Goal: Task Accomplishment & Management: Manage account settings

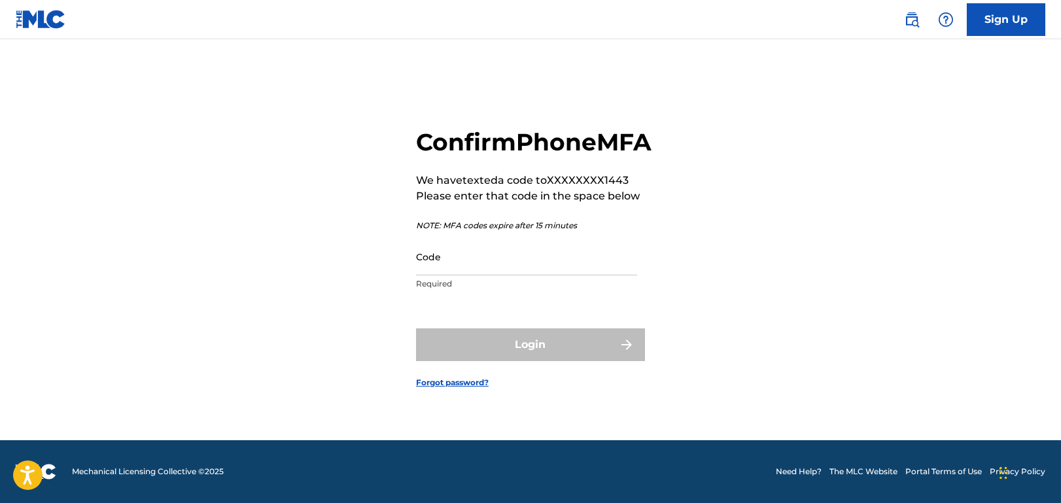
click at [574, 291] on div "Code Required" at bounding box center [526, 267] width 221 height 59
click at [570, 275] on input "Code" at bounding box center [526, 256] width 221 height 37
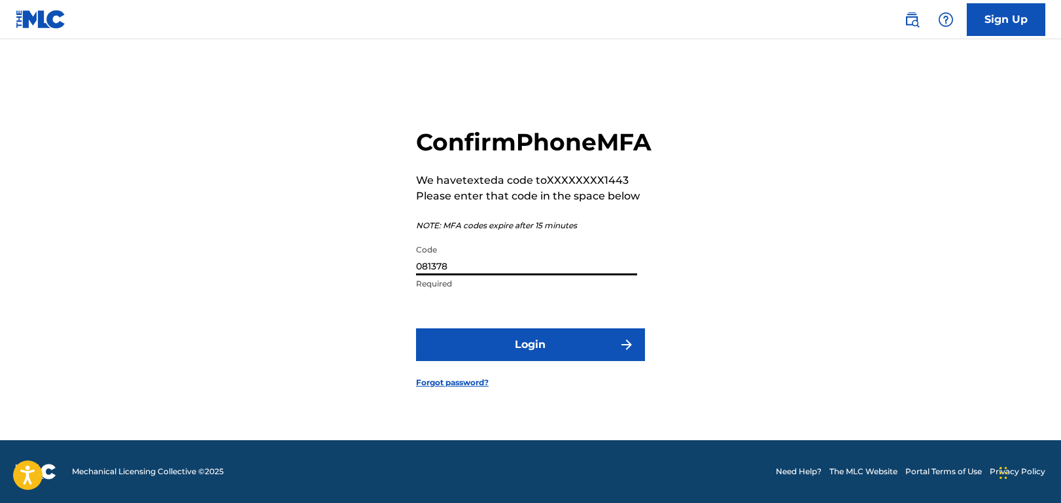
type input "081378"
click at [416, 328] on button "Login" at bounding box center [530, 344] width 229 height 33
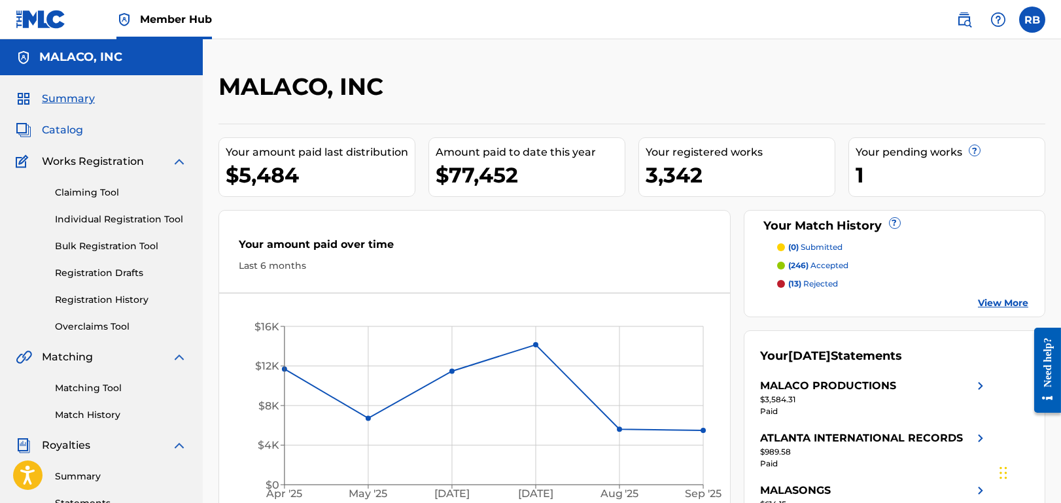
click at [65, 126] on span "Catalog" at bounding box center [62, 130] width 41 height 16
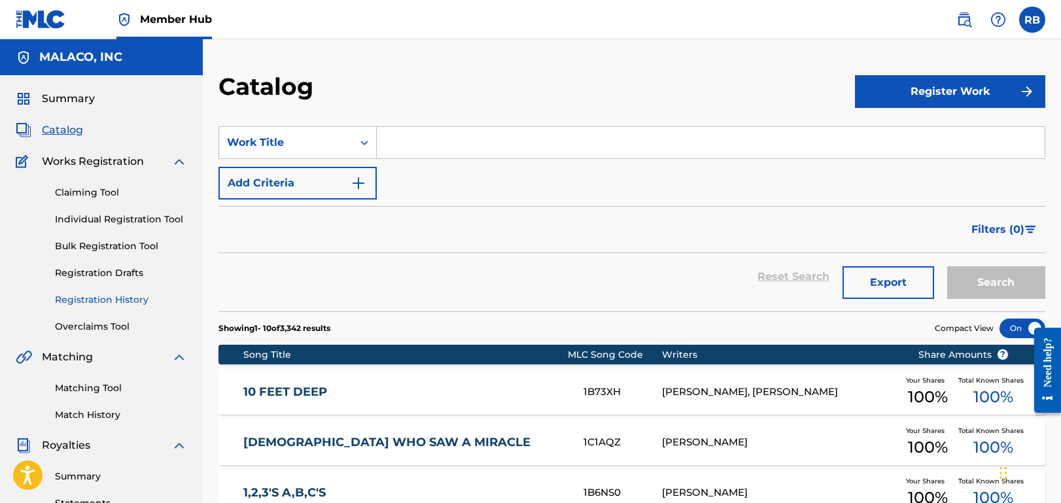
click at [114, 301] on link "Registration History" at bounding box center [121, 300] width 132 height 14
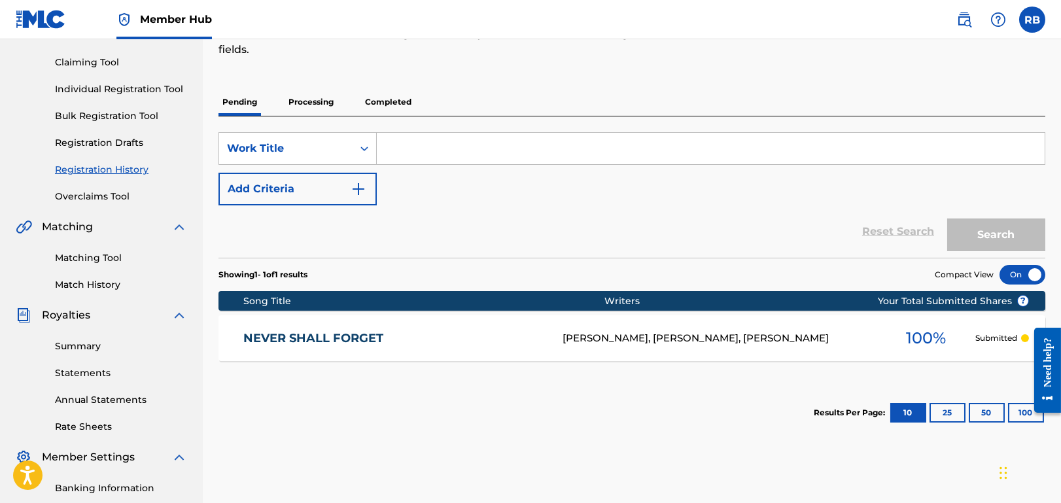
scroll to position [131, 0]
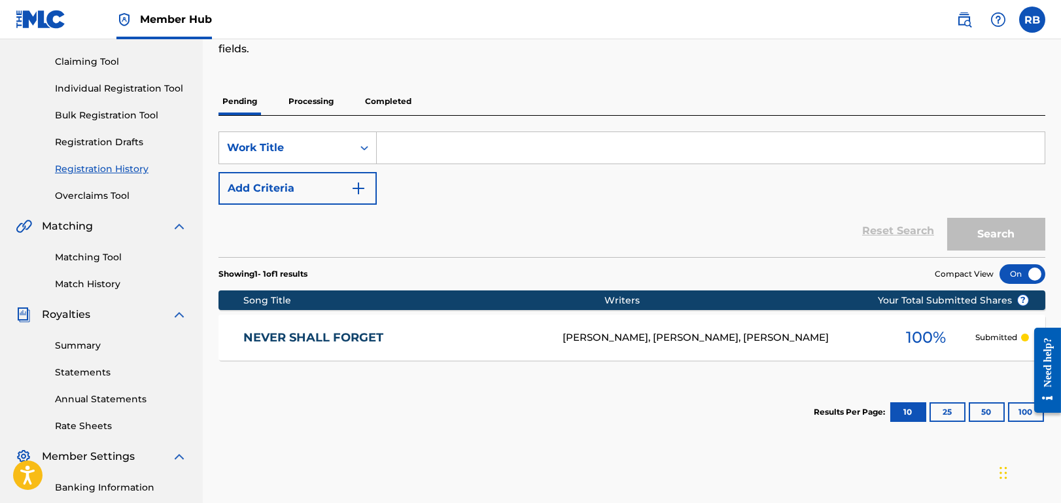
click at [313, 99] on p "Processing" at bounding box center [310, 101] width 53 height 27
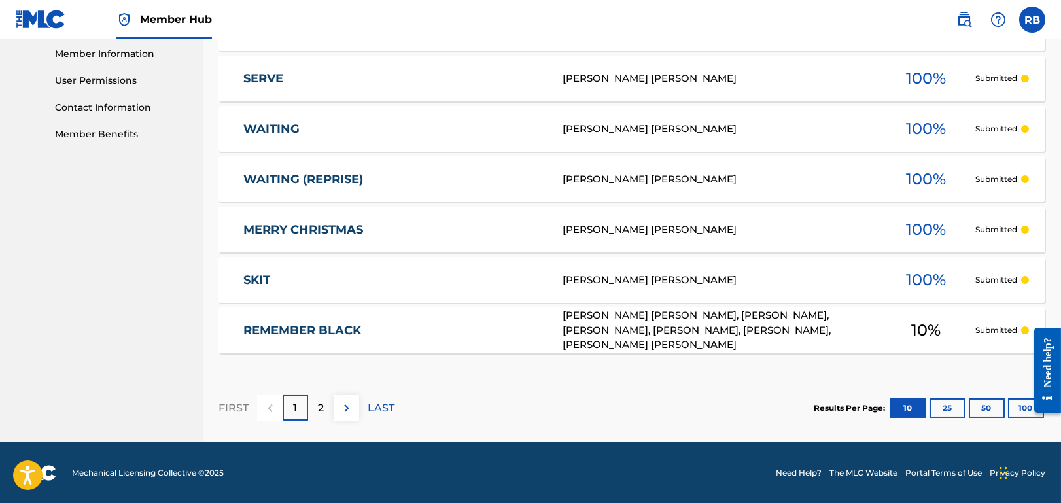
scroll to position [592, 0]
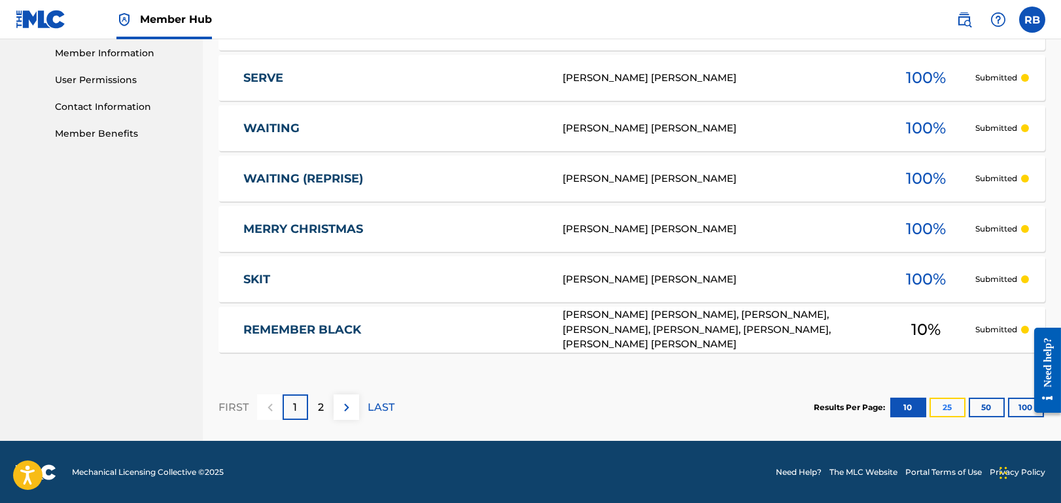
click at [942, 403] on button "25" at bounding box center [947, 408] width 36 height 20
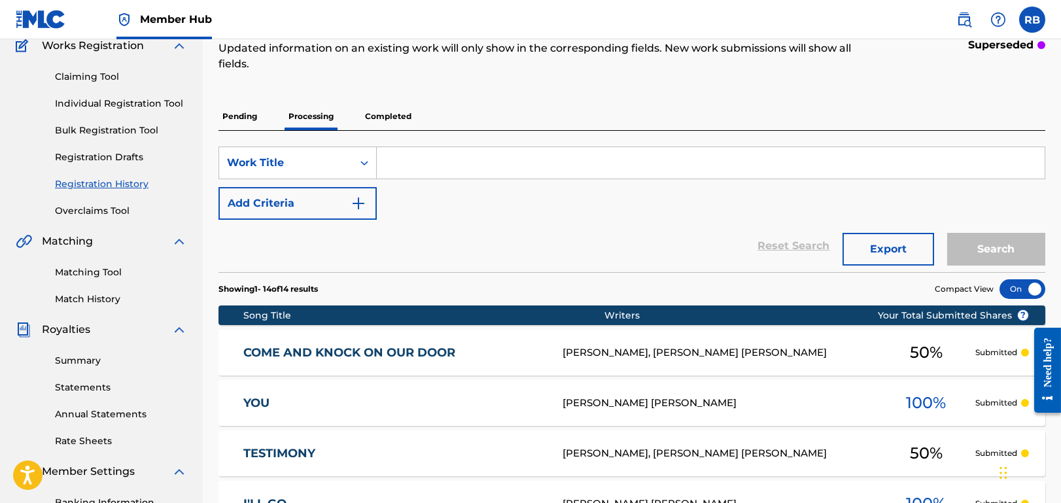
scroll to position [0, 0]
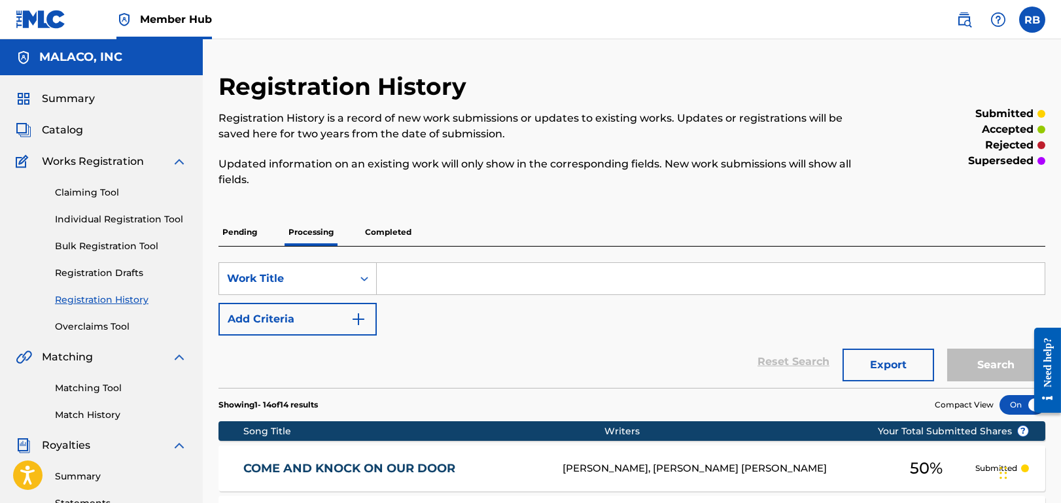
click at [388, 231] on p "Completed" at bounding box center [388, 231] width 54 height 27
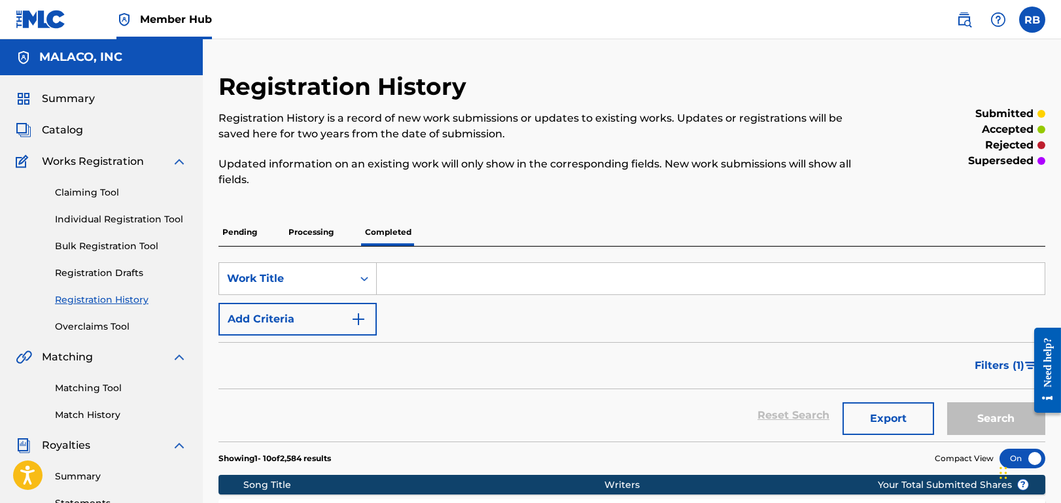
click at [456, 277] on input "Search Form" at bounding box center [711, 278] width 668 height 31
type input "Yeah Yeah Yeah"
click at [991, 408] on button "Search" at bounding box center [996, 418] width 98 height 33
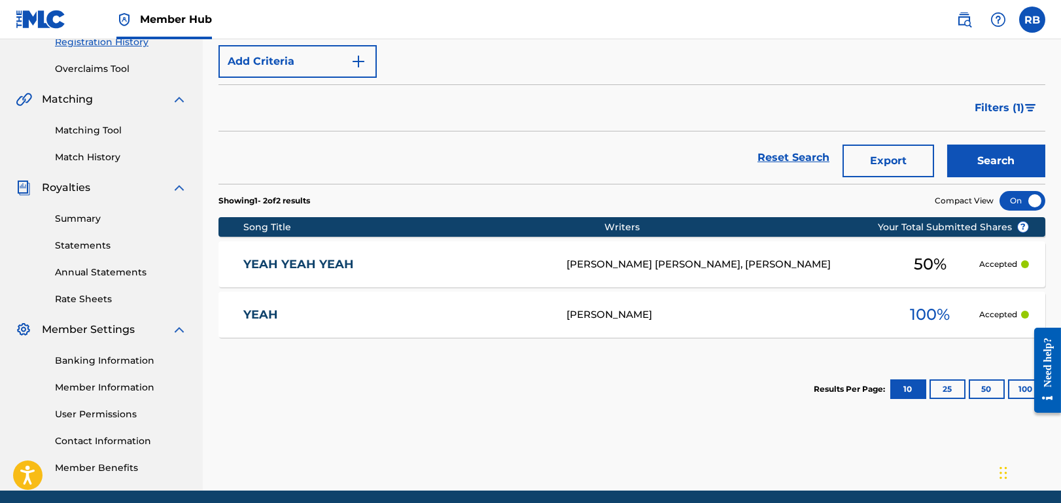
scroll to position [262, 0]
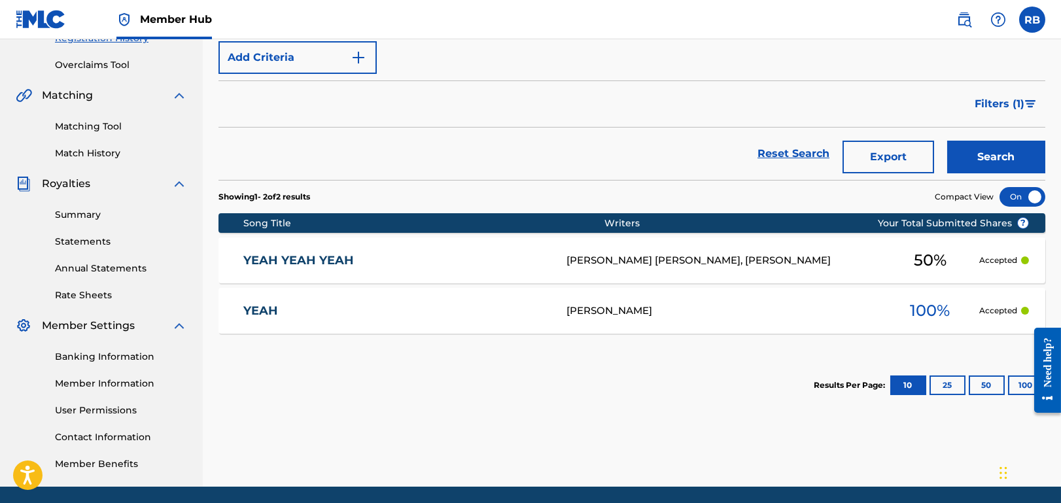
click at [329, 266] on link "YEAH YEAH YEAH" at bounding box center [396, 260] width 306 height 15
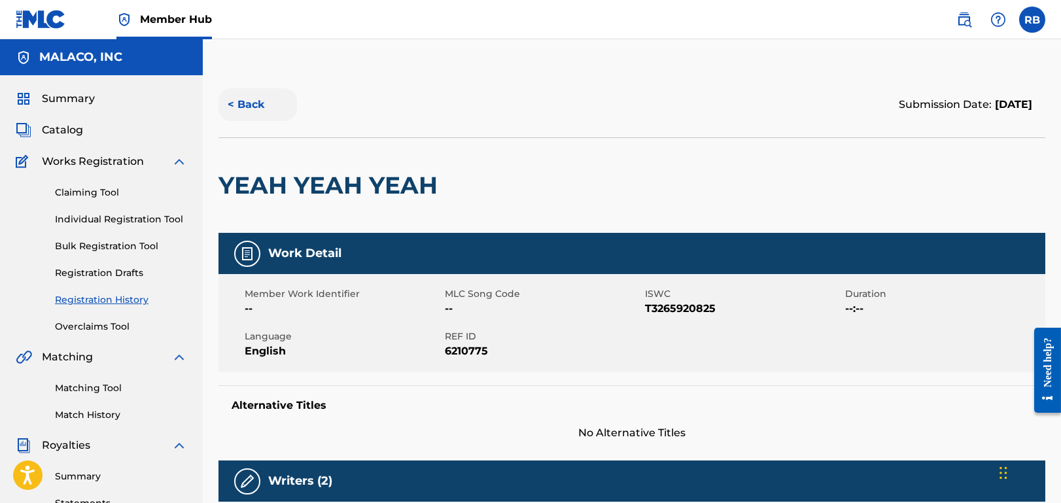
click at [243, 110] on button "< Back" at bounding box center [257, 104] width 78 height 33
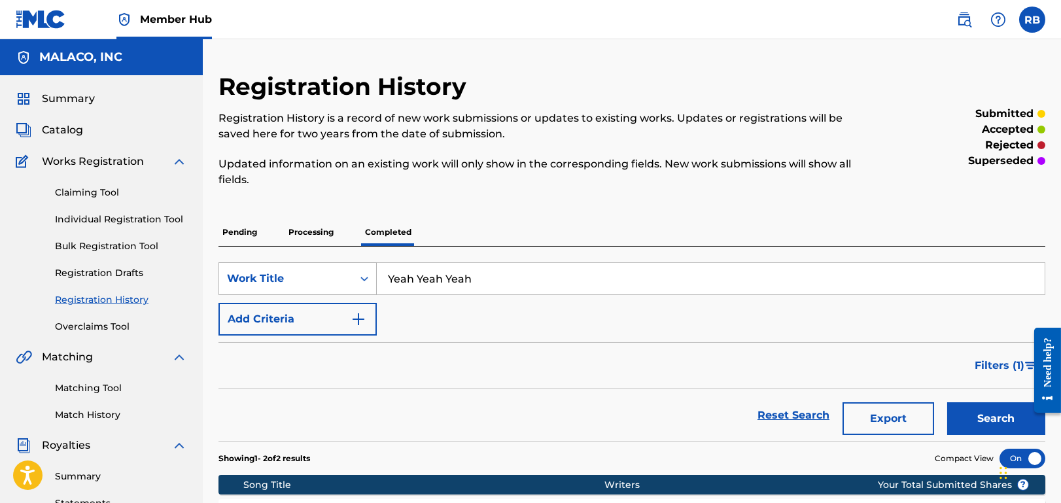
drag, startPoint x: 493, startPoint y: 275, endPoint x: 348, endPoint y: 271, distance: 145.2
click at [348, 271] on div "SearchWithCriteria666fc228-868e-45d5-9404-d382c8b1e30a Work Title Yeah Yeah Yeah" at bounding box center [631, 278] width 826 height 33
type input "pull us through"
click at [947, 402] on button "Search" at bounding box center [996, 418] width 98 height 33
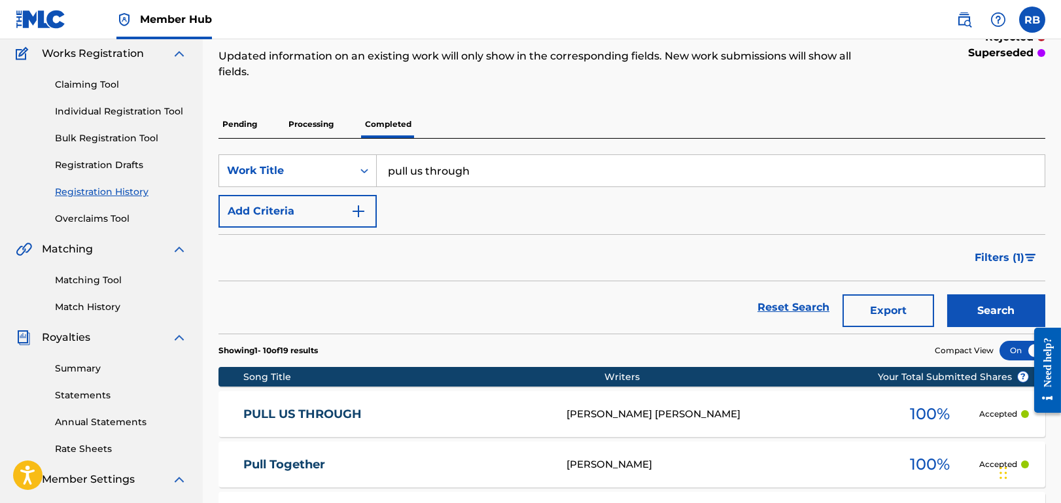
scroll to position [196, 0]
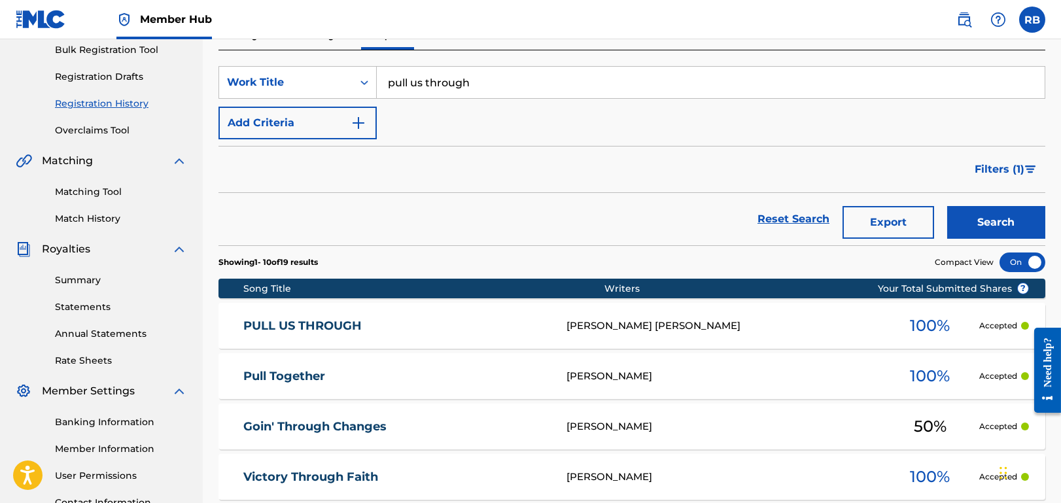
click at [342, 324] on link "PULL US THROUGH" at bounding box center [396, 325] width 306 height 15
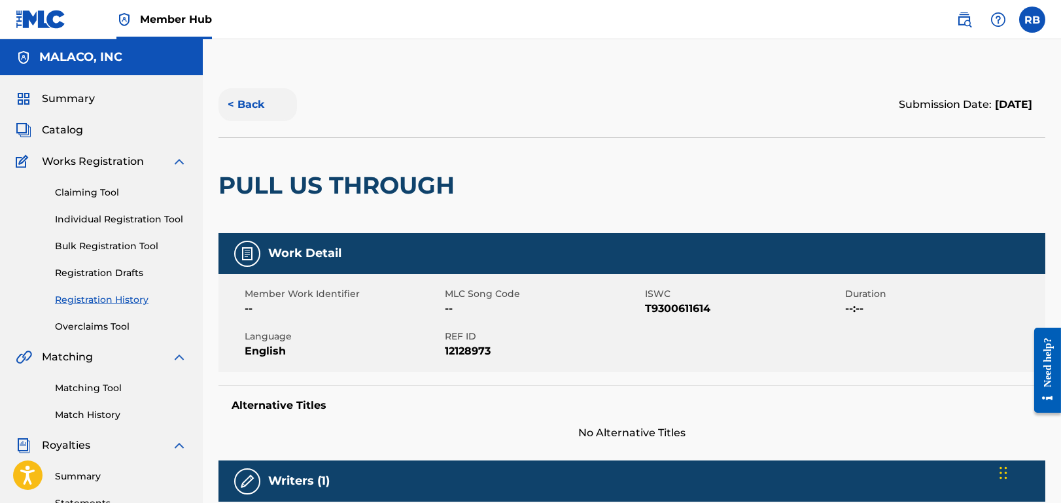
click at [239, 107] on button "< Back" at bounding box center [257, 104] width 78 height 33
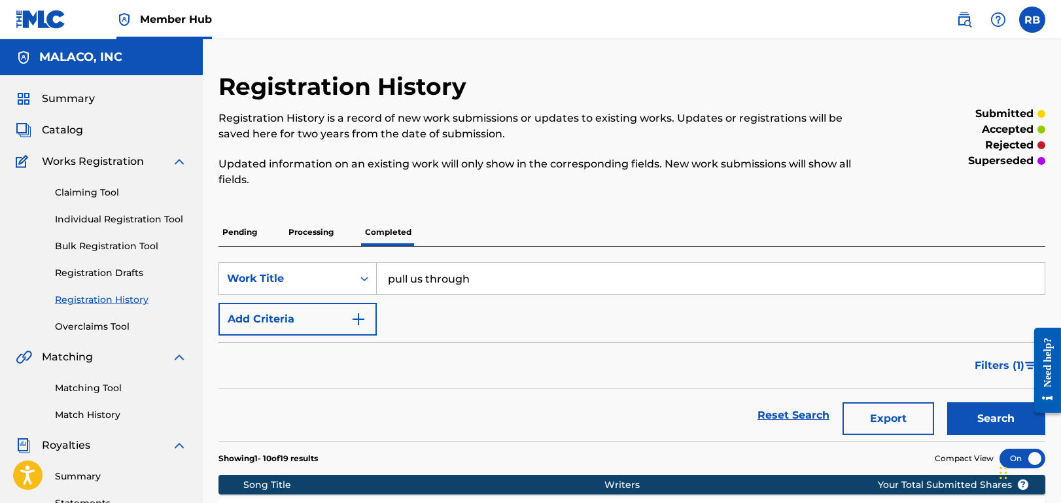
click at [298, 230] on p "Processing" at bounding box center [310, 231] width 53 height 27
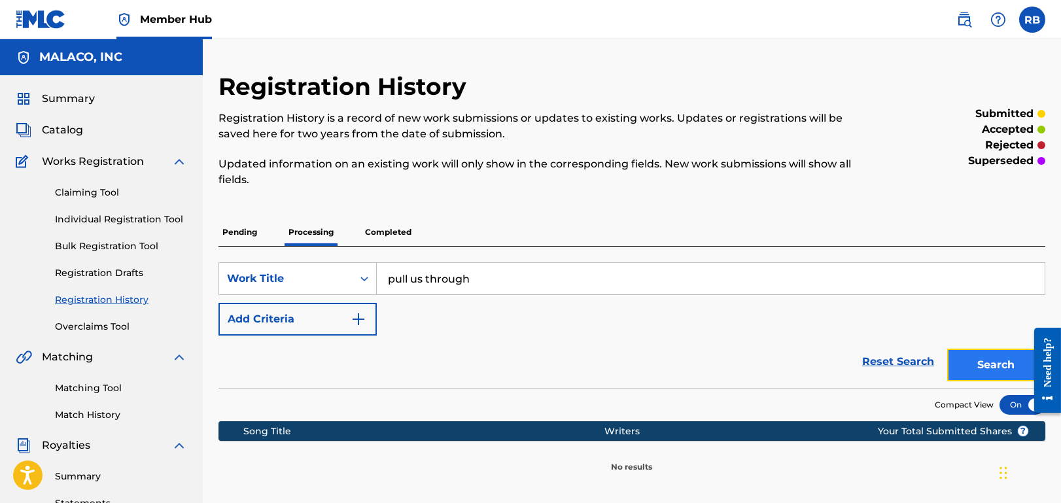
click at [980, 362] on button "Search" at bounding box center [996, 365] width 98 height 33
drag, startPoint x: 499, startPoint y: 277, endPoint x: 358, endPoint y: 267, distance: 140.9
click at [358, 267] on div "SearchWithCriteria666fc228-868e-45d5-9404-d382c8b1e30a Work Title pull us throu…" at bounding box center [631, 278] width 826 height 33
type input "yeah yeah yeah"
click at [947, 349] on button "Search" at bounding box center [996, 365] width 98 height 33
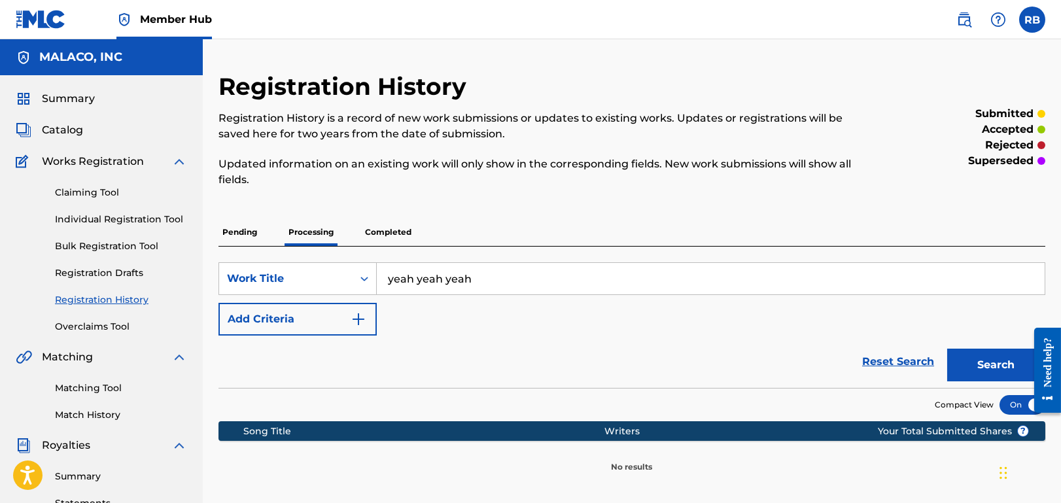
drag, startPoint x: 345, startPoint y: 298, endPoint x: 377, endPoint y: 277, distance: 38.6
click at [349, 296] on div "SearchWithCriteria666fc228-868e-45d5-9404-d382c8b1e30a Work Title yeah yeah yea…" at bounding box center [631, 298] width 826 height 73
click at [388, 233] on p "Completed" at bounding box center [388, 231] width 54 height 27
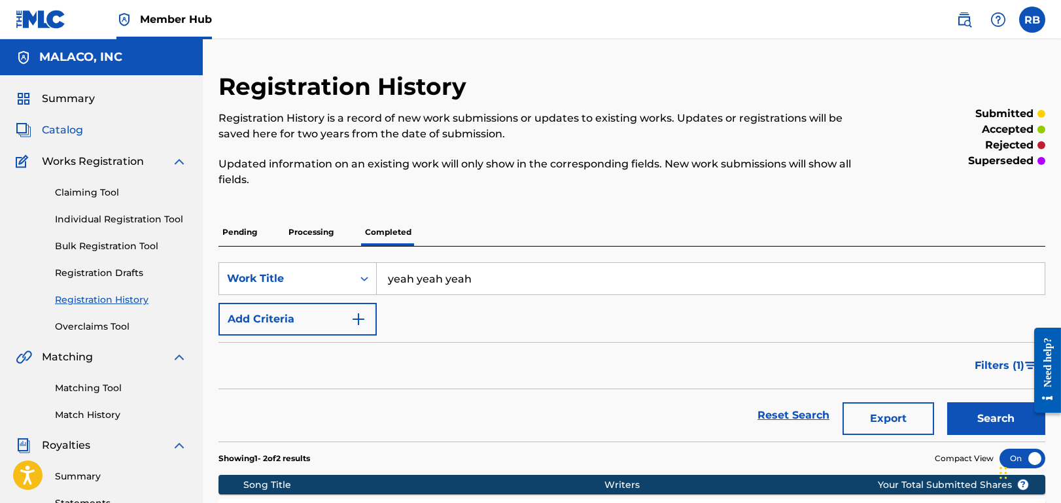
click at [71, 131] on span "Catalog" at bounding box center [62, 130] width 41 height 16
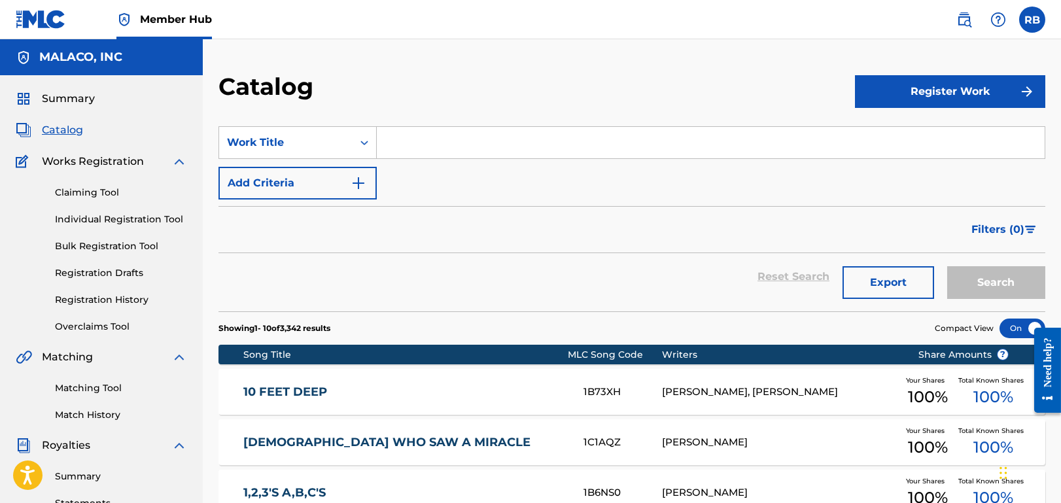
drag, startPoint x: 443, startPoint y: 153, endPoint x: 530, endPoint y: 184, distance: 93.1
click at [445, 152] on input "Search Form" at bounding box center [711, 142] width 668 height 31
paste input "yeah yeah yeah"
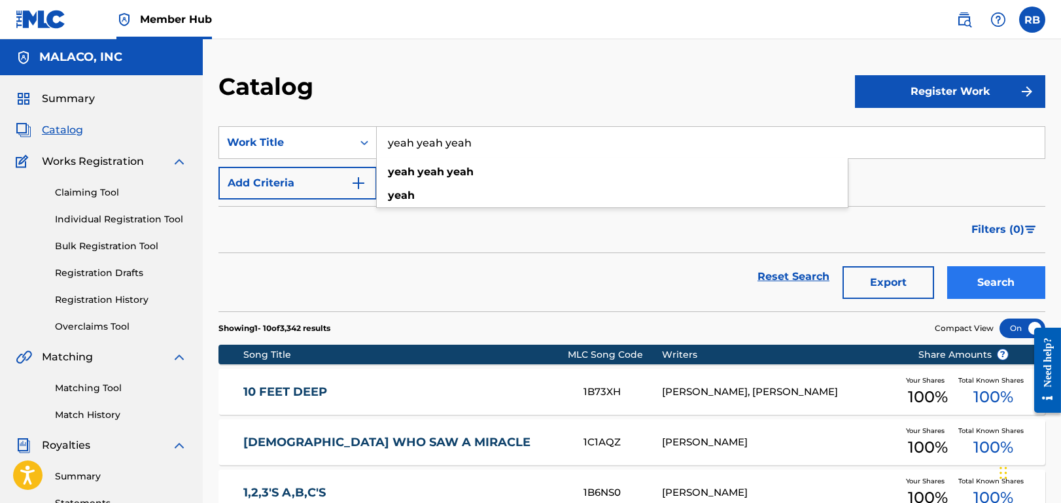
type input "yeah yeah yeah"
click at [996, 281] on button "Search" at bounding box center [996, 282] width 98 height 33
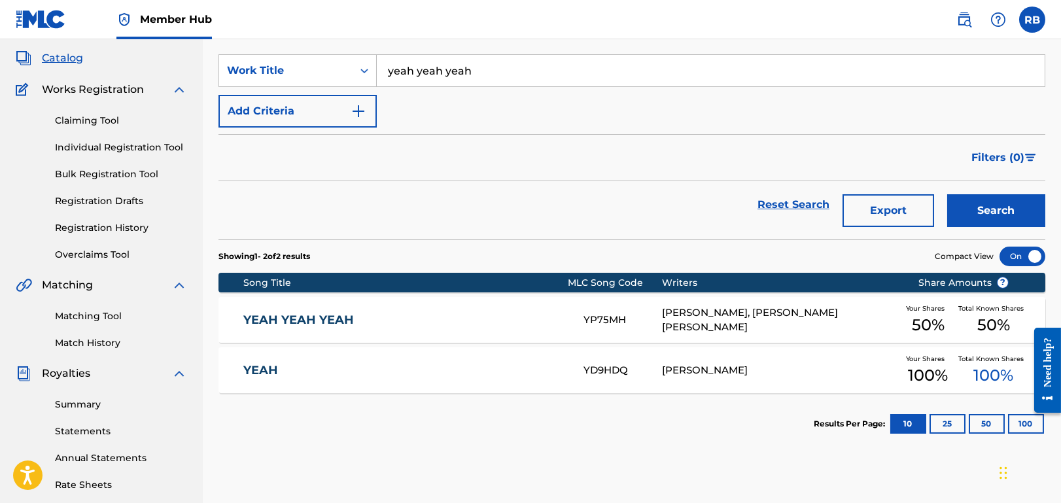
scroll to position [131, 0]
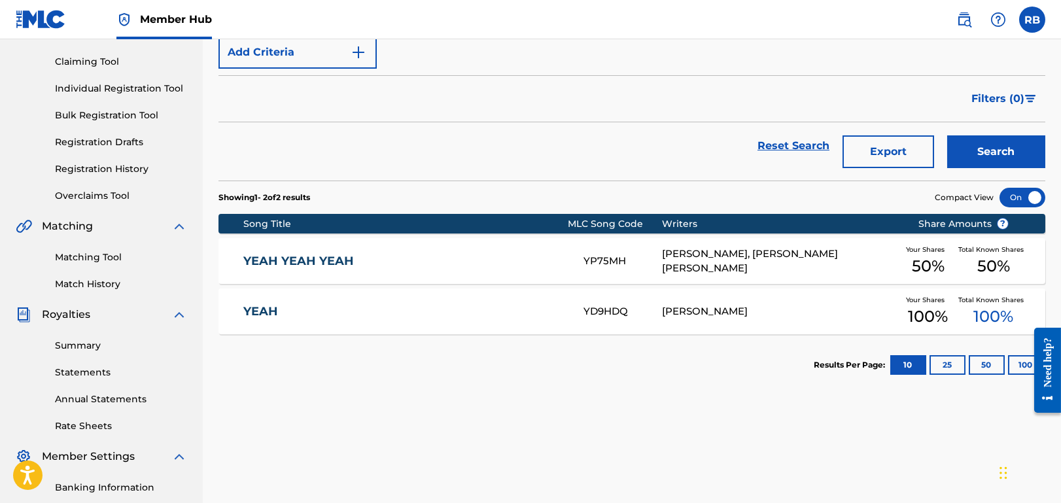
click at [402, 246] on div "YEAH YEAH YEAH YP75MH [PERSON_NAME], [PERSON_NAME] [PERSON_NAME] Your Shares 50…" at bounding box center [631, 261] width 826 height 46
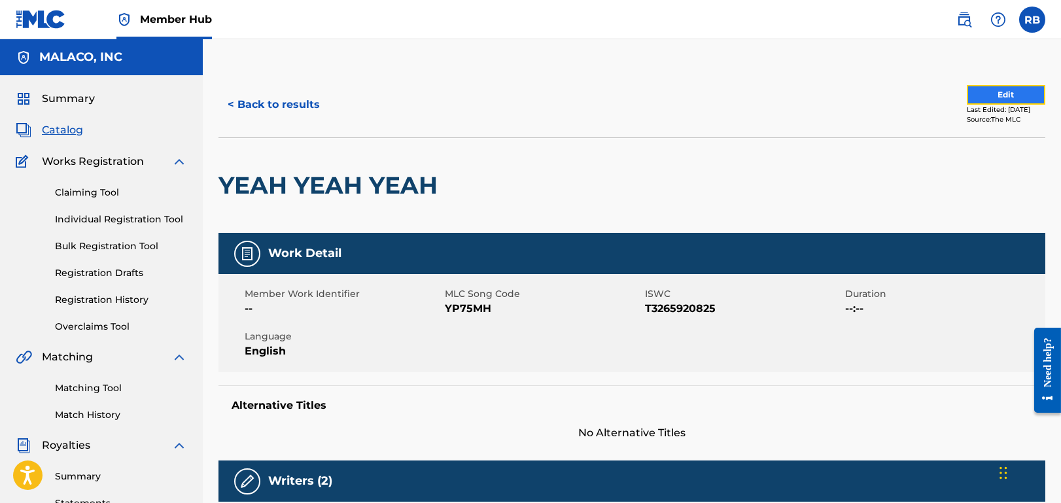
click at [999, 95] on button "Edit" at bounding box center [1005, 95] width 78 height 20
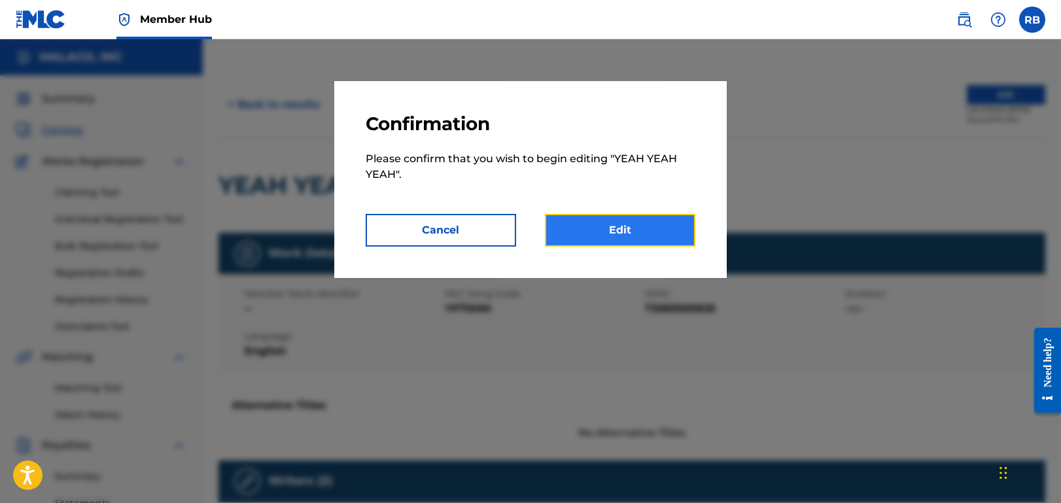
click at [637, 222] on link "Edit" at bounding box center [620, 230] width 150 height 33
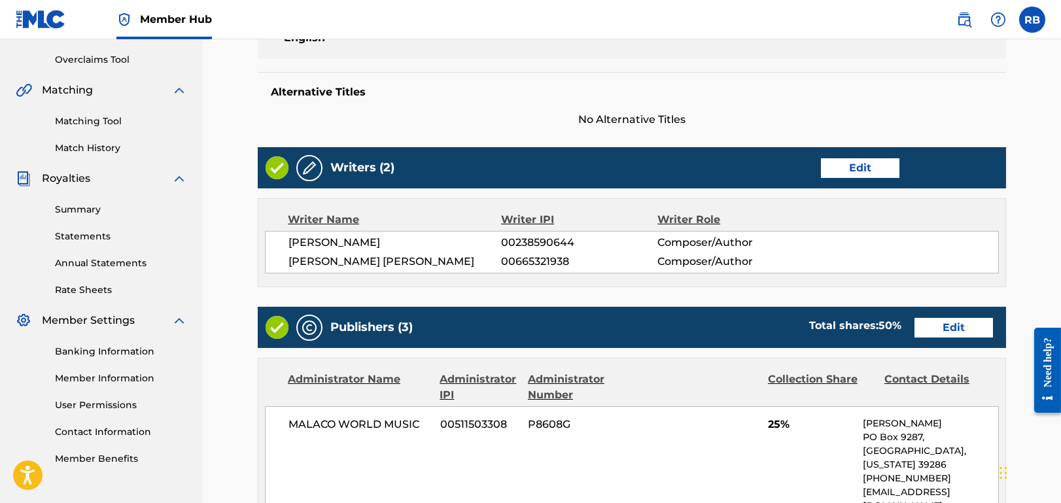
scroll to position [392, 0]
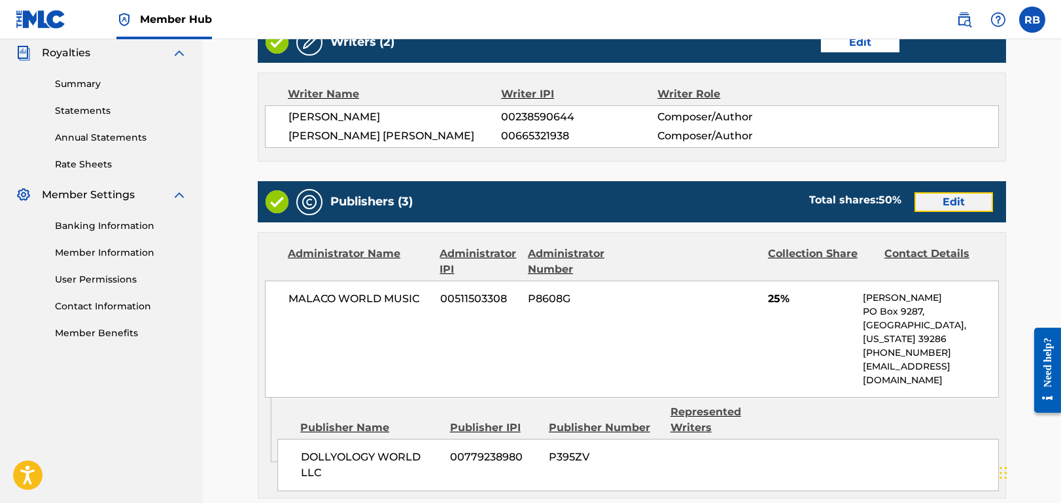
click at [925, 203] on link "Edit" at bounding box center [953, 202] width 78 height 20
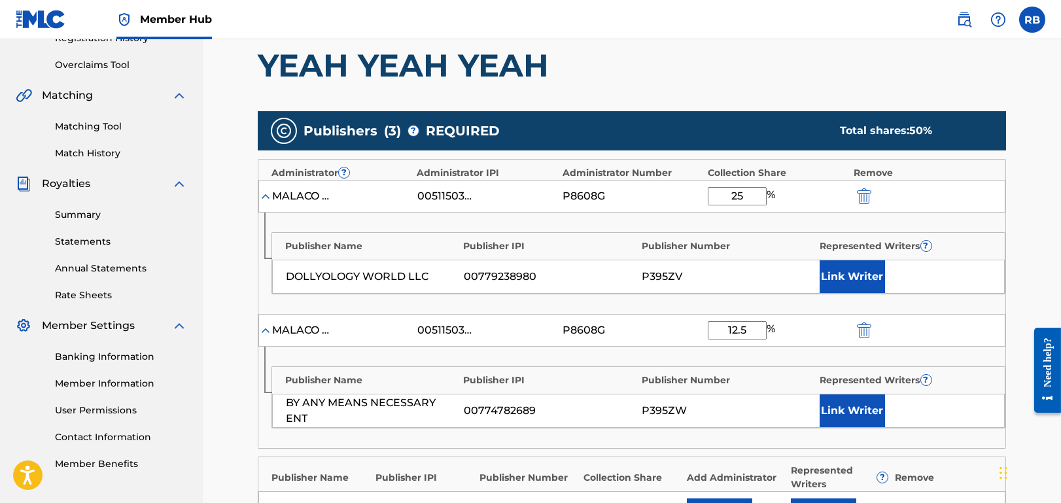
scroll to position [392, 0]
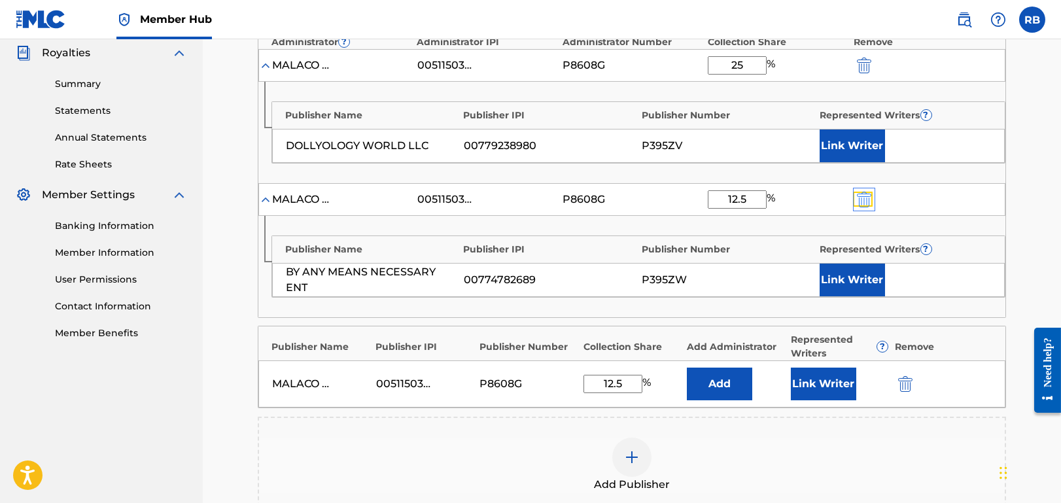
click at [864, 200] on img "submit" at bounding box center [864, 200] width 14 height 16
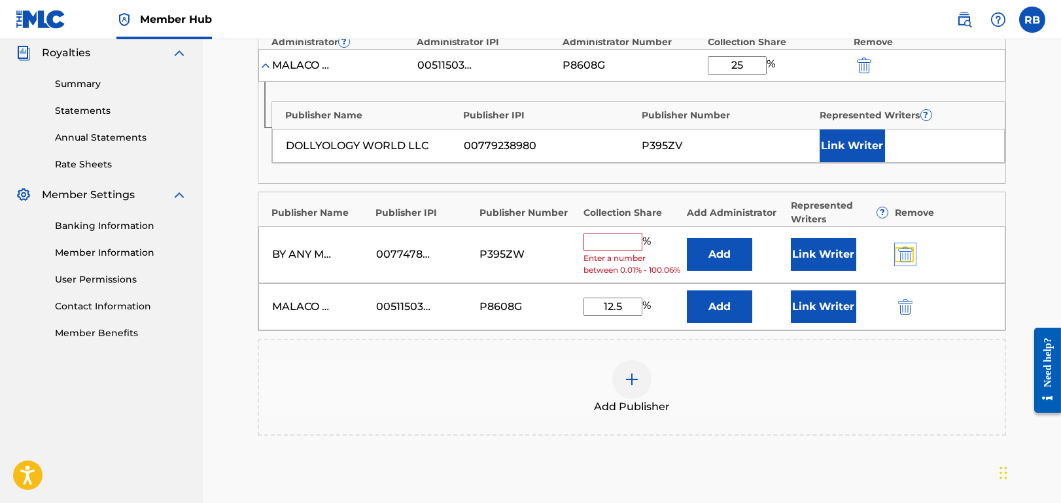
click at [906, 258] on img "submit" at bounding box center [905, 255] width 14 height 16
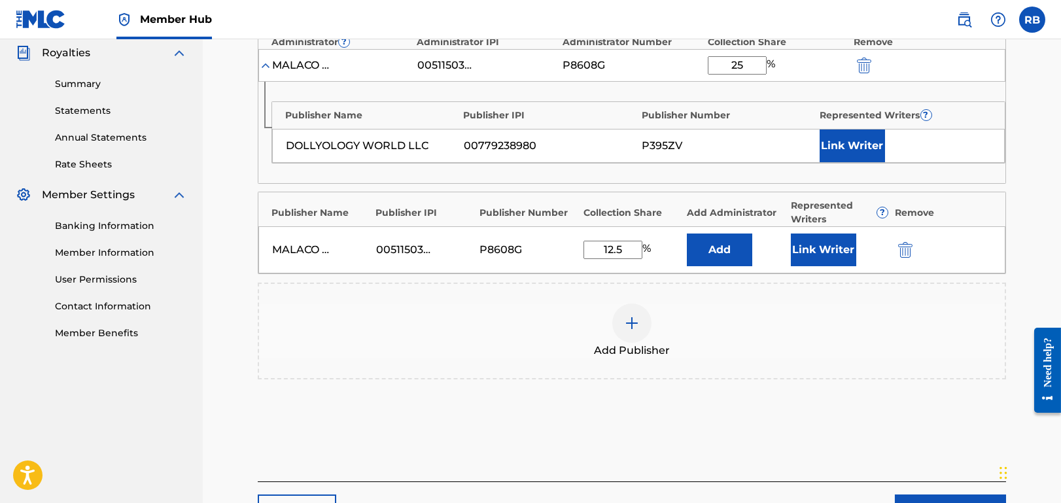
drag, startPoint x: 599, startPoint y: 255, endPoint x: 549, endPoint y: 257, distance: 49.7
click at [549, 257] on div "MALACO WORLD MUSIC 00511503308 P8608G 12.5 % Add Link Writer" at bounding box center [631, 249] width 747 height 47
type input "25"
click at [800, 316] on div "Add Publisher" at bounding box center [631, 330] width 745 height 55
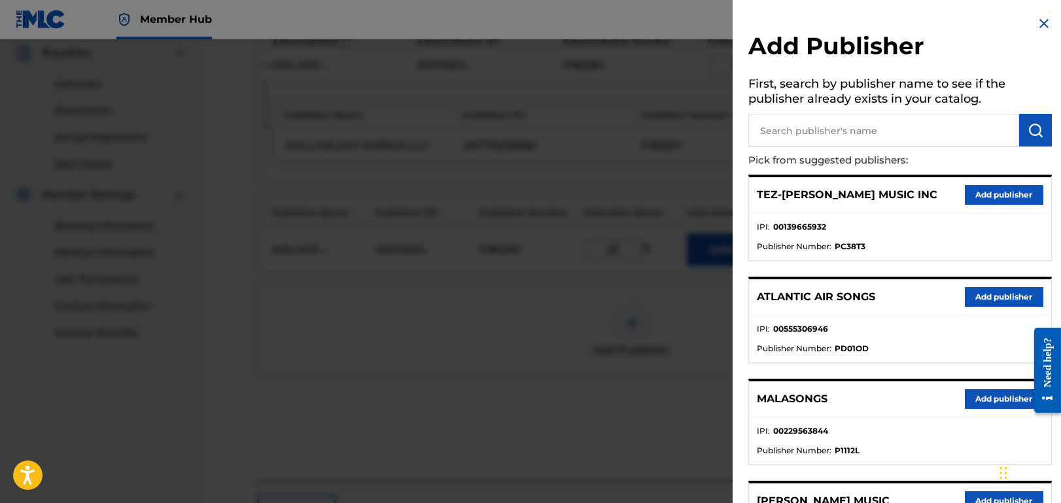
click at [659, 408] on div at bounding box center [530, 290] width 1061 height 503
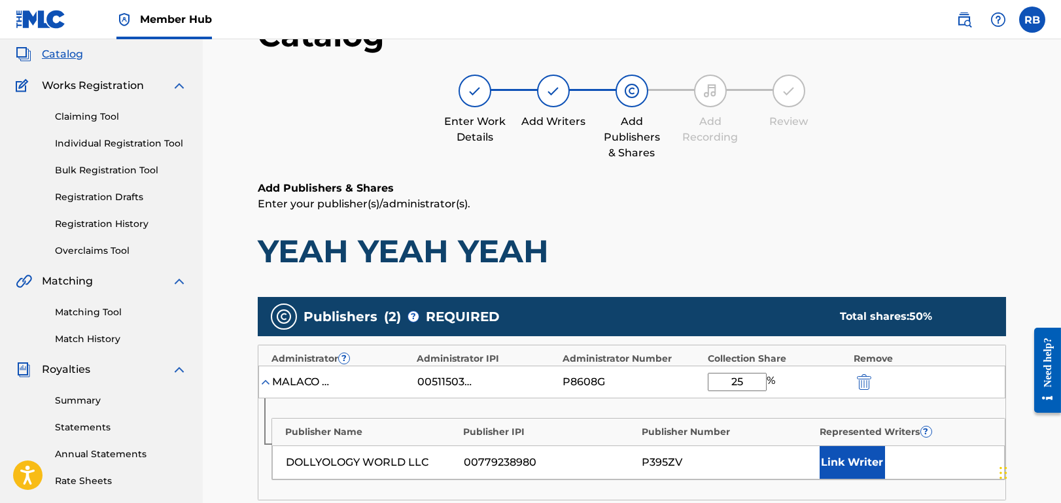
scroll to position [327, 0]
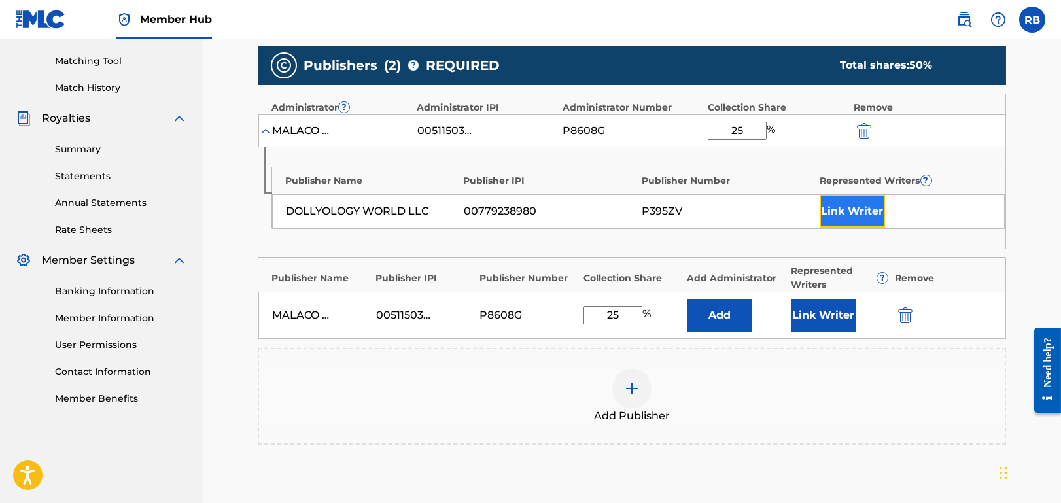
click at [849, 210] on button "Link Writer" at bounding box center [851, 211] width 65 height 33
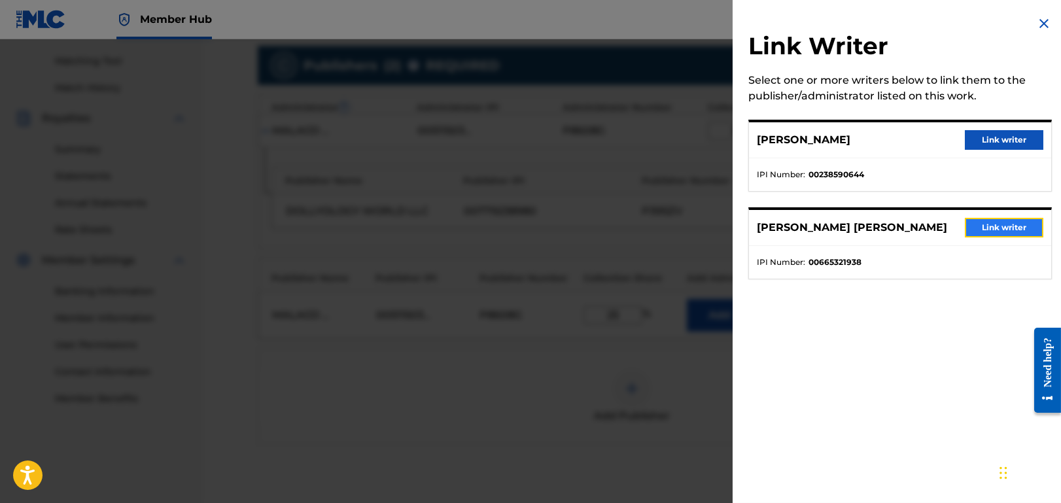
click at [995, 225] on button "Link writer" at bounding box center [1003, 228] width 78 height 20
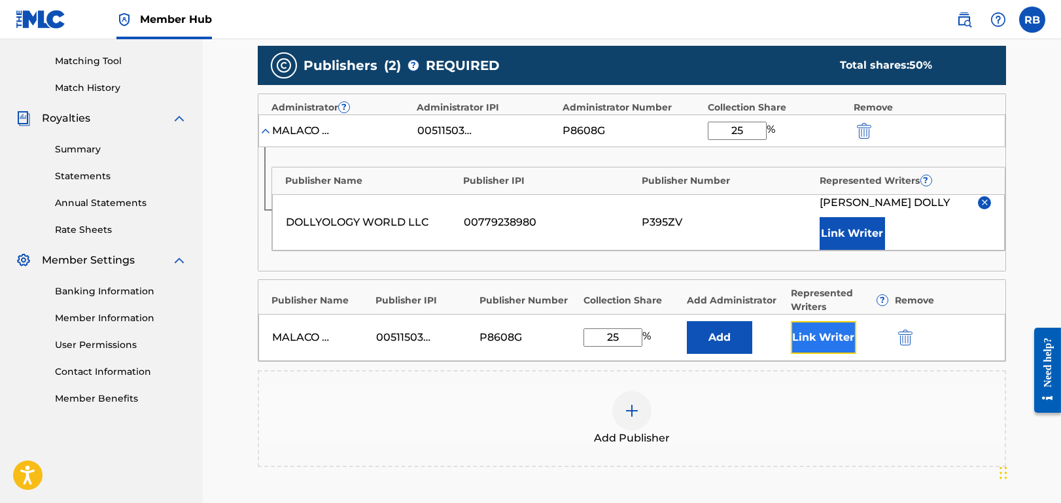
click at [825, 333] on button "Link Writer" at bounding box center [823, 337] width 65 height 33
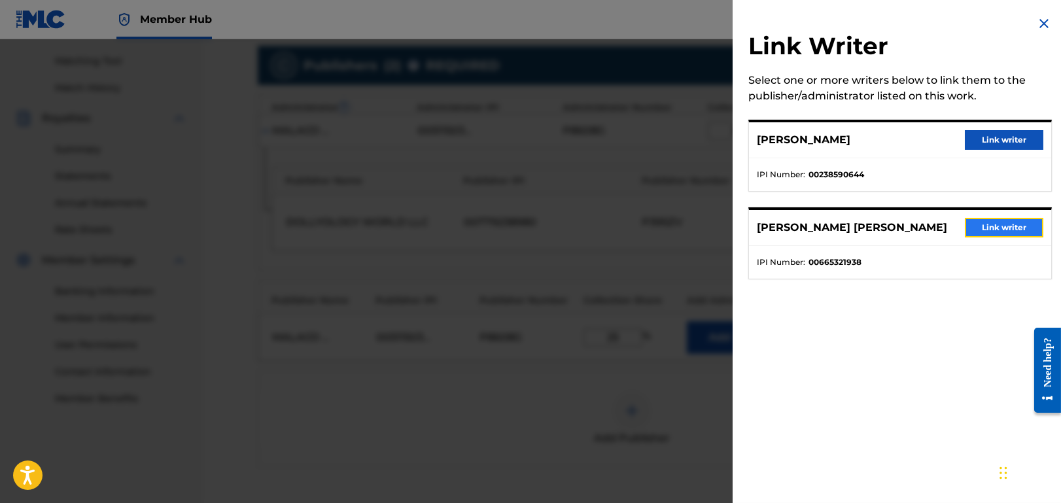
click at [986, 228] on button "Link writer" at bounding box center [1003, 228] width 78 height 20
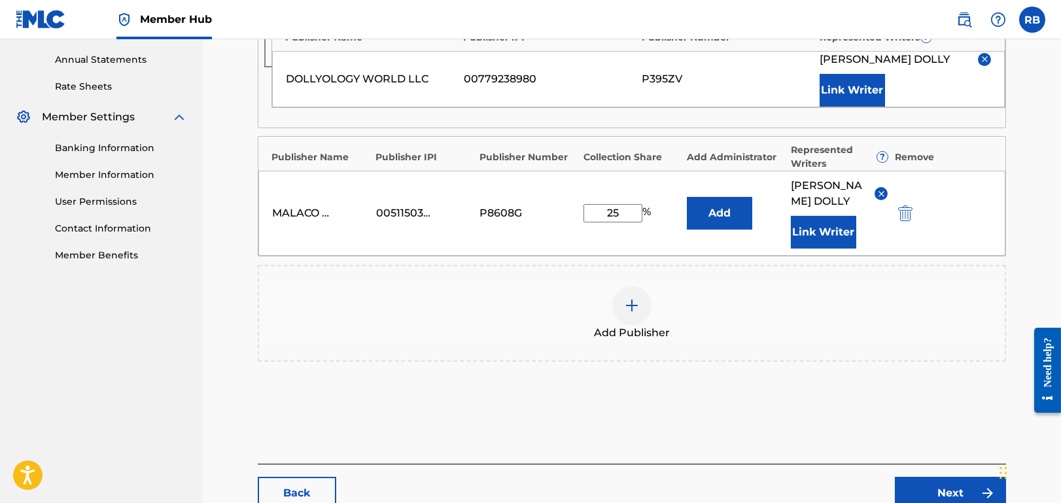
scroll to position [571, 0]
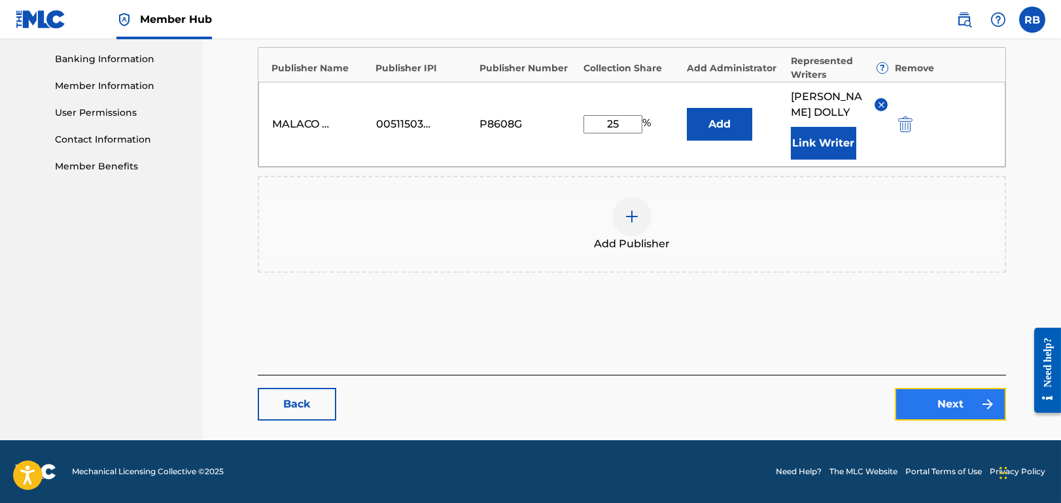
click at [962, 396] on link "Next" at bounding box center [949, 404] width 111 height 33
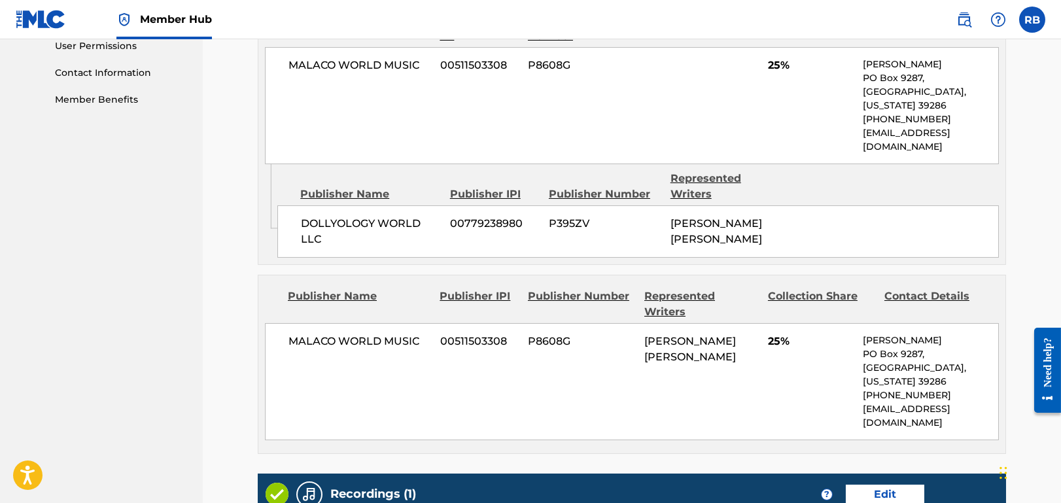
scroll to position [785, 0]
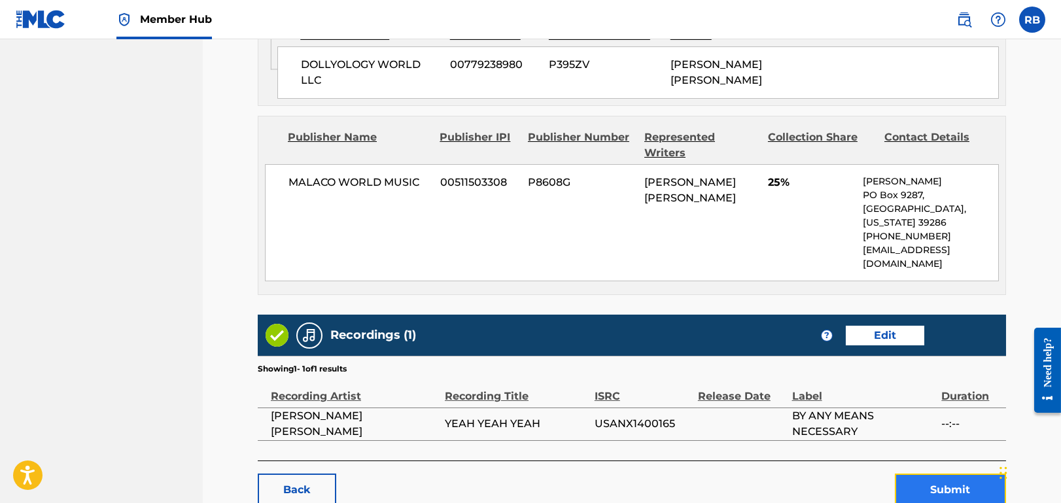
click at [953, 473] on button "Submit" at bounding box center [949, 489] width 111 height 33
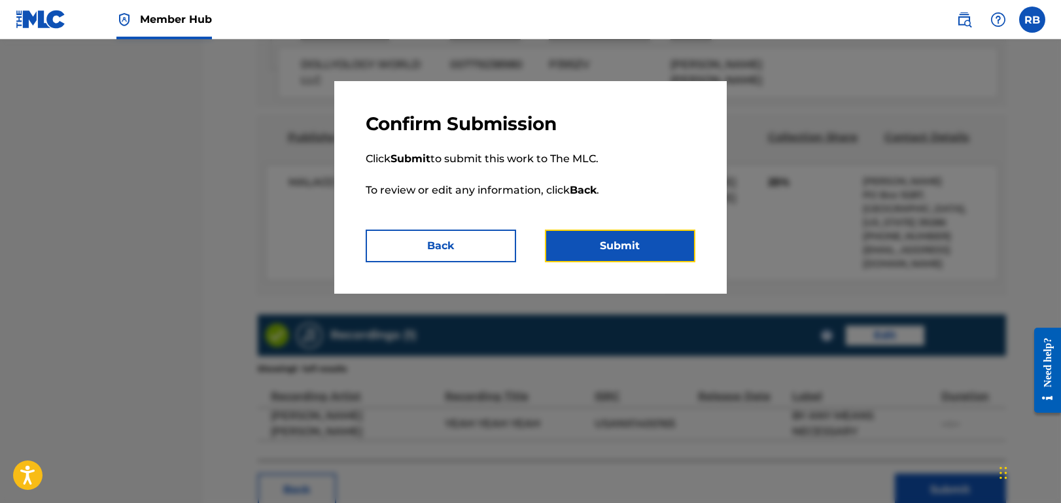
click at [629, 250] on button "Submit" at bounding box center [620, 246] width 150 height 33
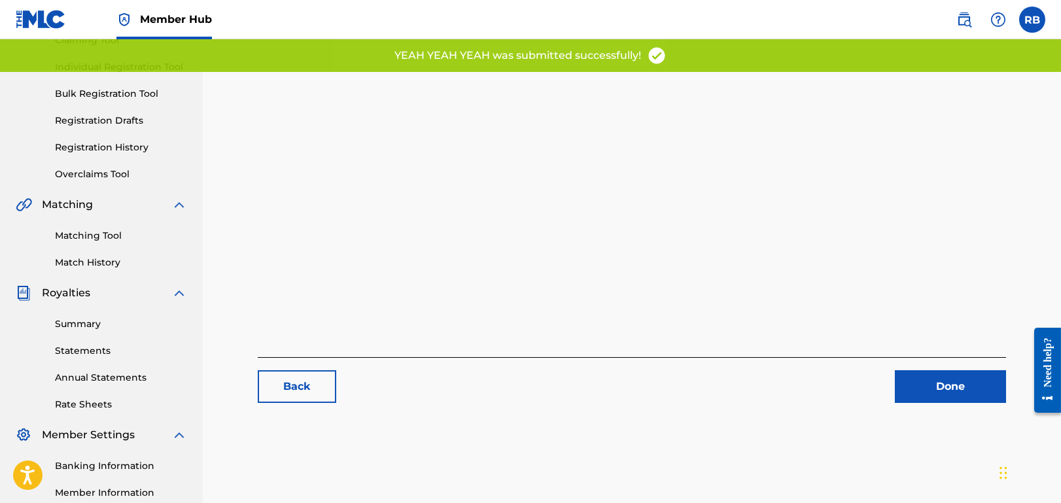
scroll to position [262, 0]
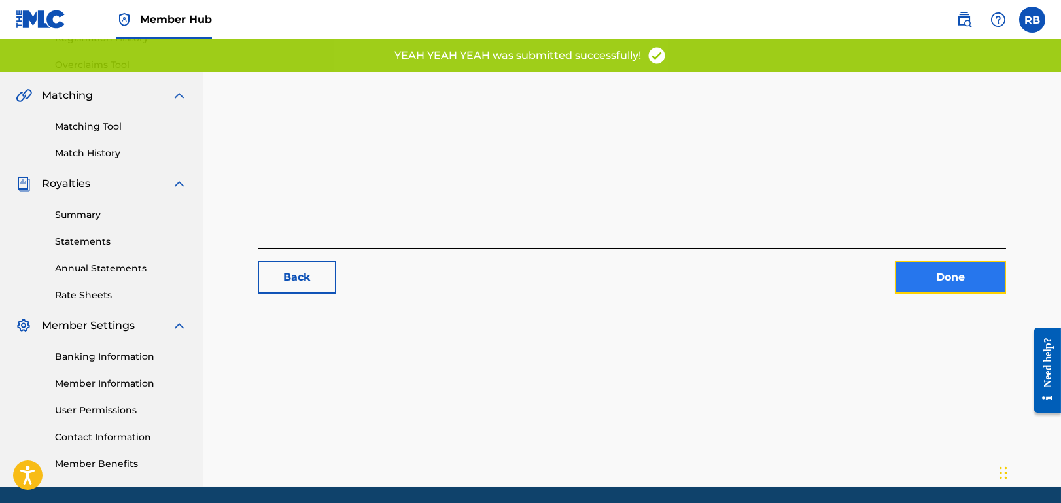
click at [937, 275] on link "Done" at bounding box center [949, 277] width 111 height 33
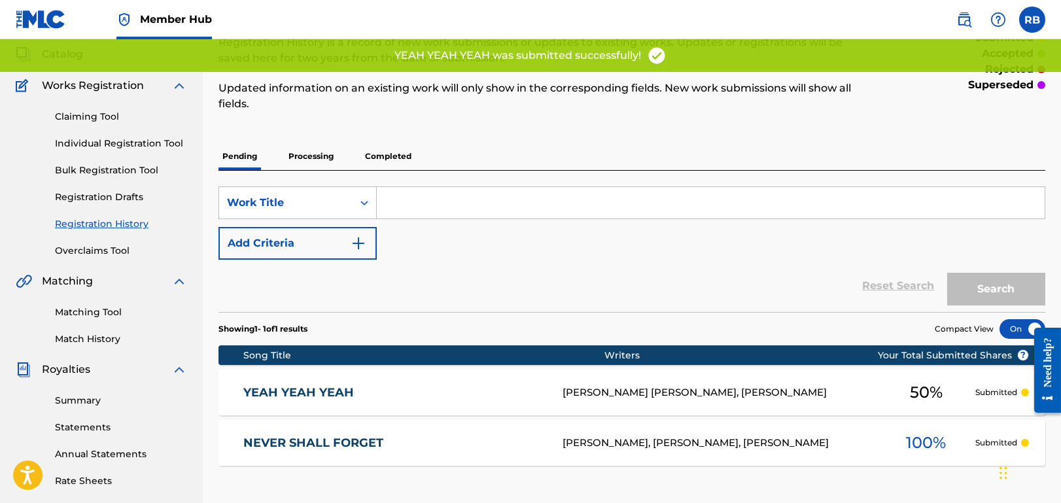
scroll to position [131, 0]
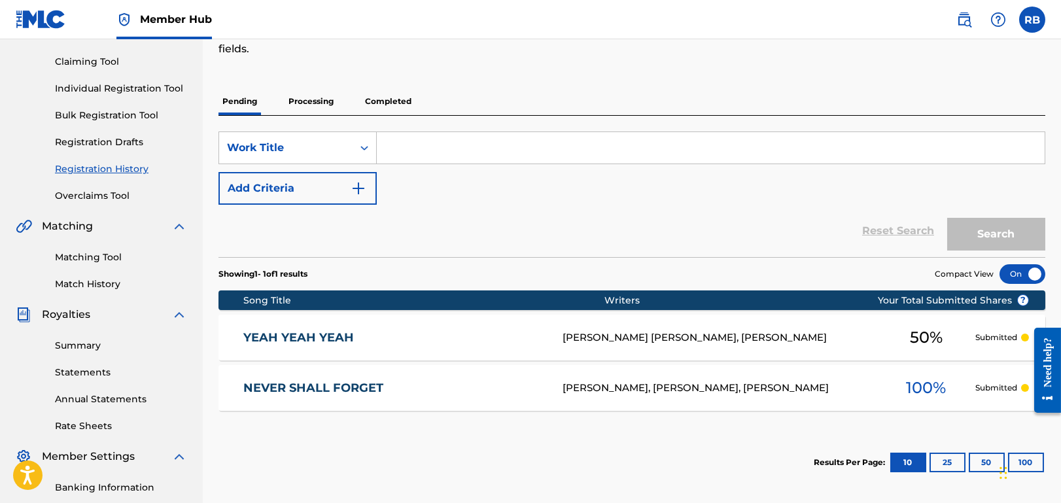
click at [447, 135] on input "Search Form" at bounding box center [711, 147] width 668 height 31
click at [435, 149] on input "Search Form" at bounding box center [711, 147] width 668 height 31
click at [309, 92] on p "Processing" at bounding box center [310, 101] width 53 height 27
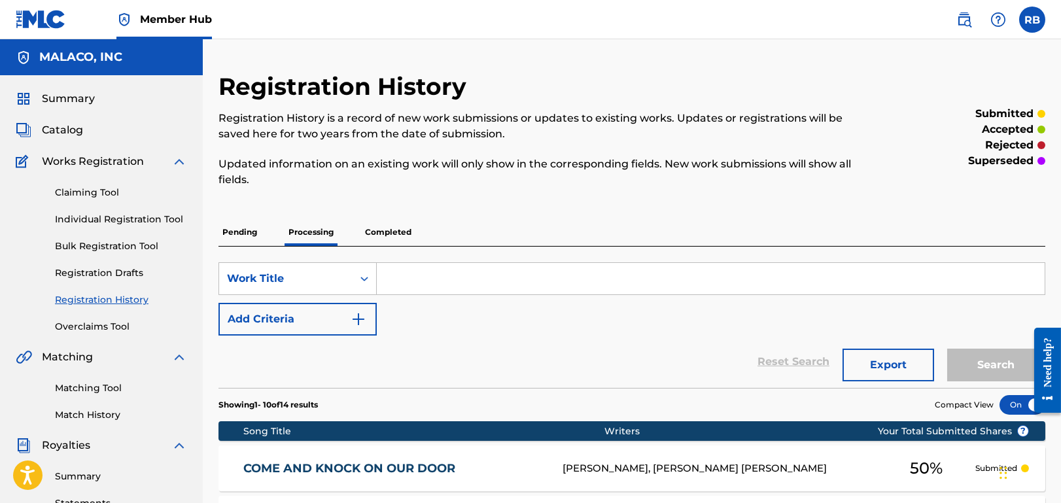
click at [422, 275] on input "Search Form" at bounding box center [711, 278] width 668 height 31
paste input "I Don't Wanna Be [PERSON_NAME]"
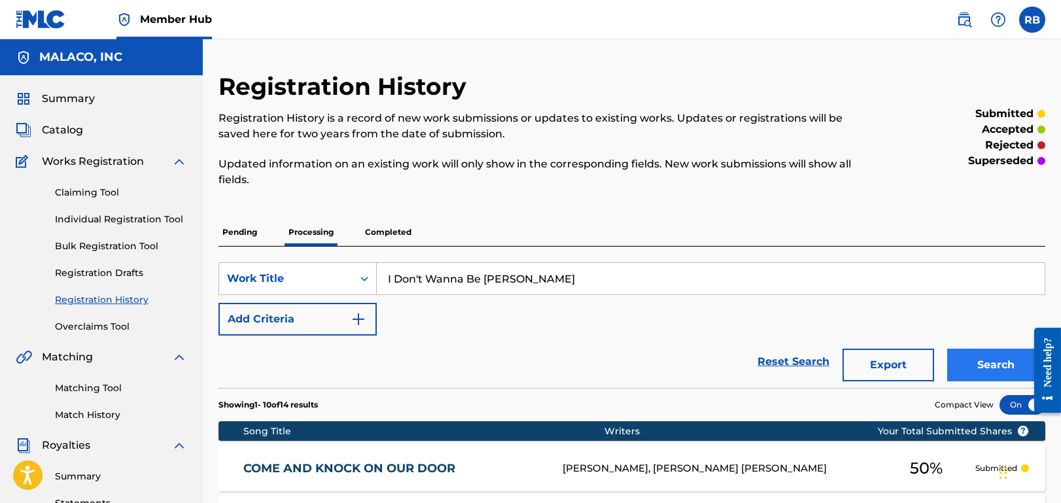
type input "I Don't Wanna Be [PERSON_NAME]"
click at [989, 367] on button "Search" at bounding box center [996, 365] width 98 height 33
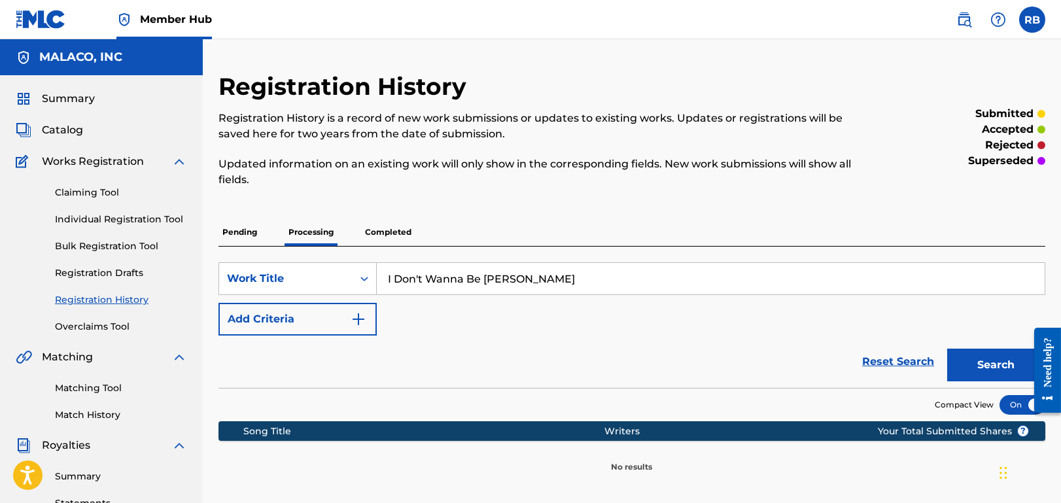
click at [409, 231] on p "Completed" at bounding box center [388, 231] width 54 height 27
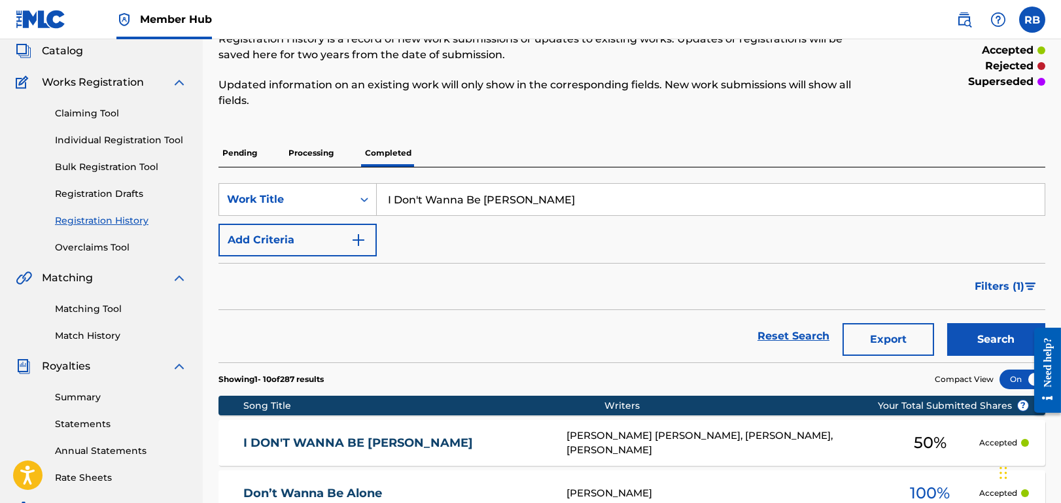
scroll to position [196, 0]
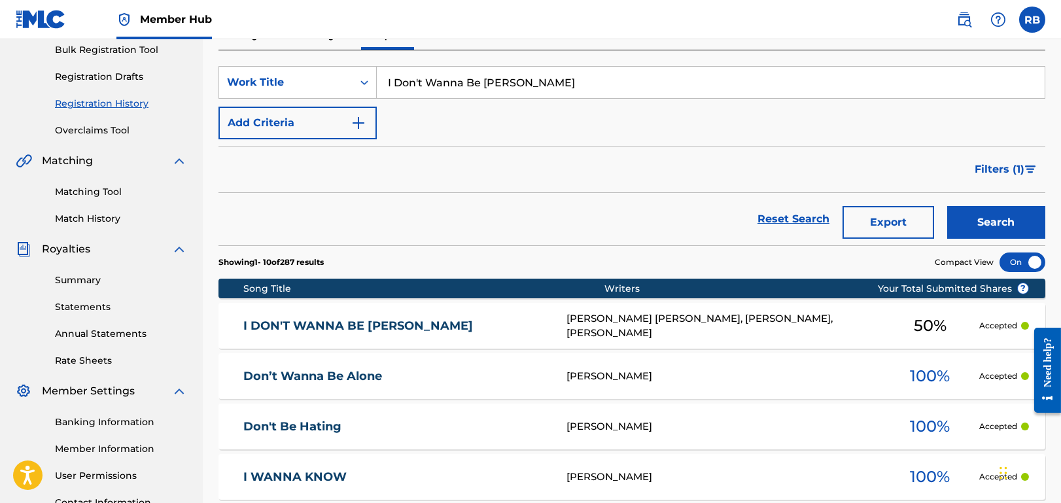
click at [370, 327] on link "I DON'T WANNA BE [PERSON_NAME]" at bounding box center [396, 325] width 306 height 15
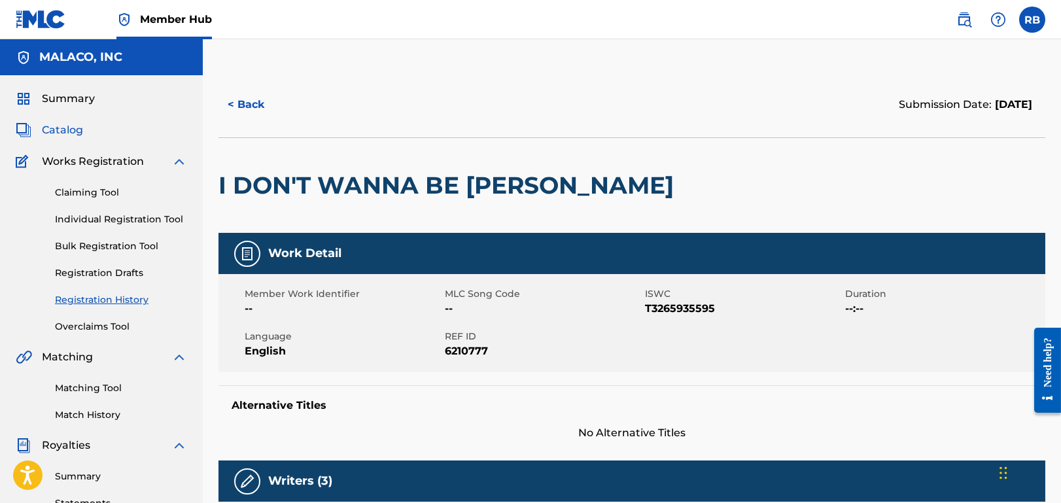
click at [51, 131] on span "Catalog" at bounding box center [62, 130] width 41 height 16
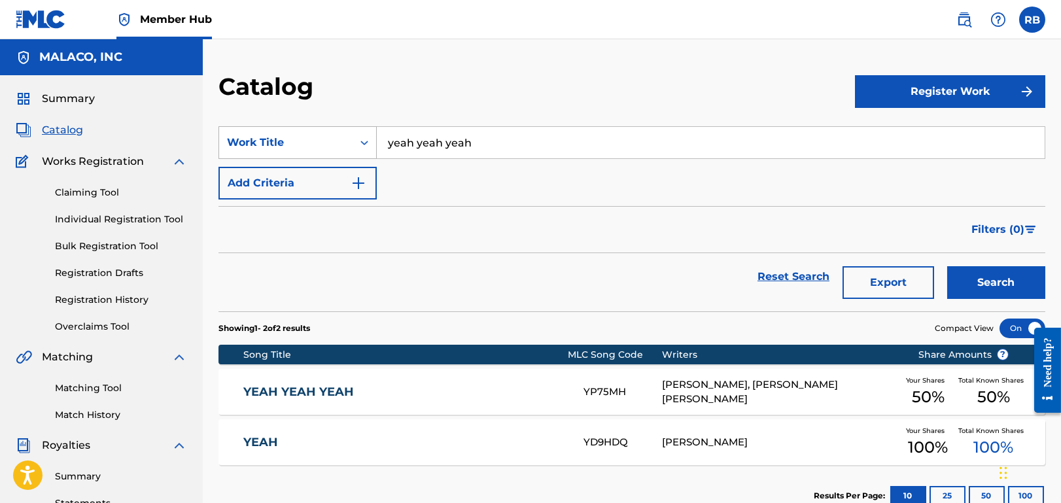
click at [294, 146] on div "SearchWithCriteria87ab394e-b19c-4dc9-bea3-1f2320938ed6 Work Title yeah yeah yeah" at bounding box center [631, 142] width 826 height 33
paste input "I Don't Wanna Be [PERSON_NAME]"
type input "i don't wanna be [PERSON_NAME]"
click at [983, 291] on button "Search" at bounding box center [996, 282] width 98 height 33
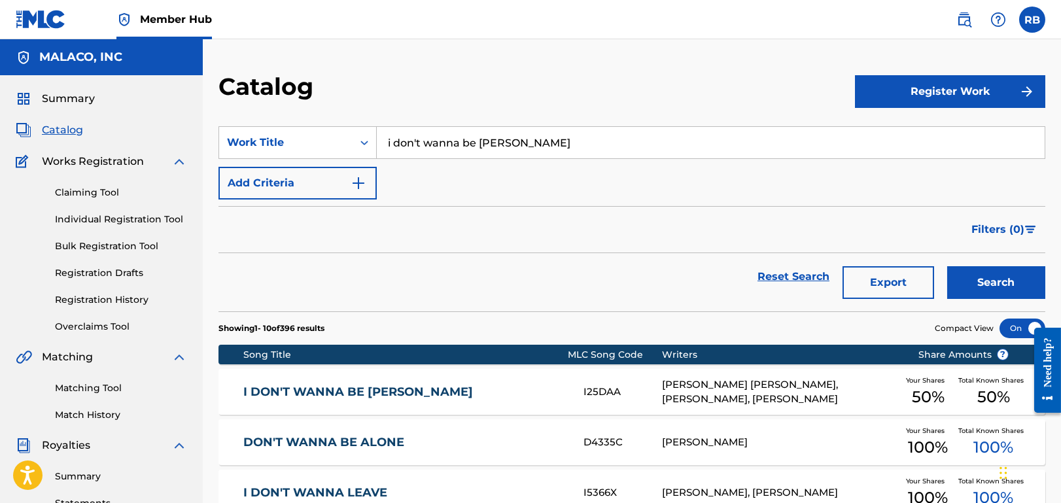
click at [337, 387] on link "I DON'T WANNA BE [PERSON_NAME]" at bounding box center [404, 391] width 323 height 15
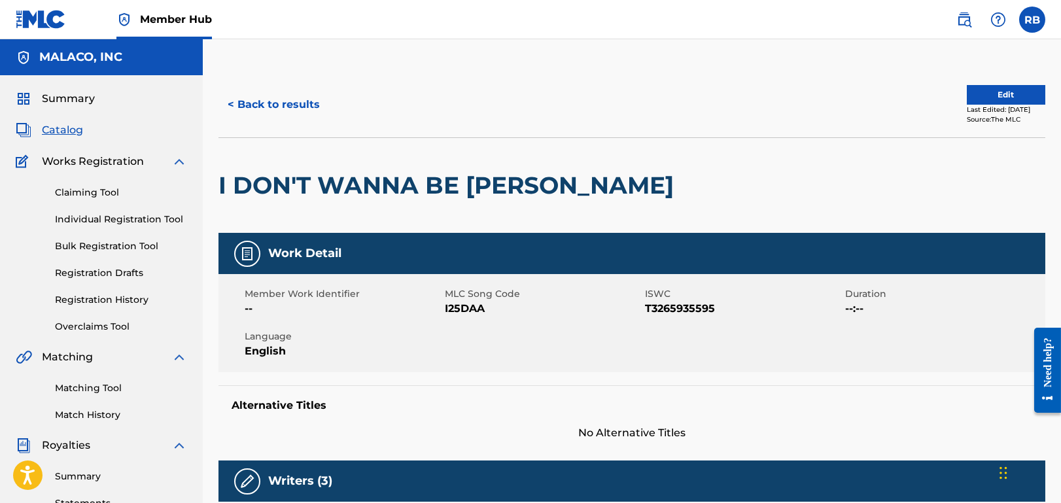
drag, startPoint x: 993, startPoint y: 78, endPoint x: 982, endPoint y: 90, distance: 15.7
click at [992, 79] on div "< Back to results Edit Last Edited: [DATE] Source: The MLC" at bounding box center [631, 104] width 826 height 65
click at [983, 92] on button "Edit" at bounding box center [1005, 95] width 78 height 20
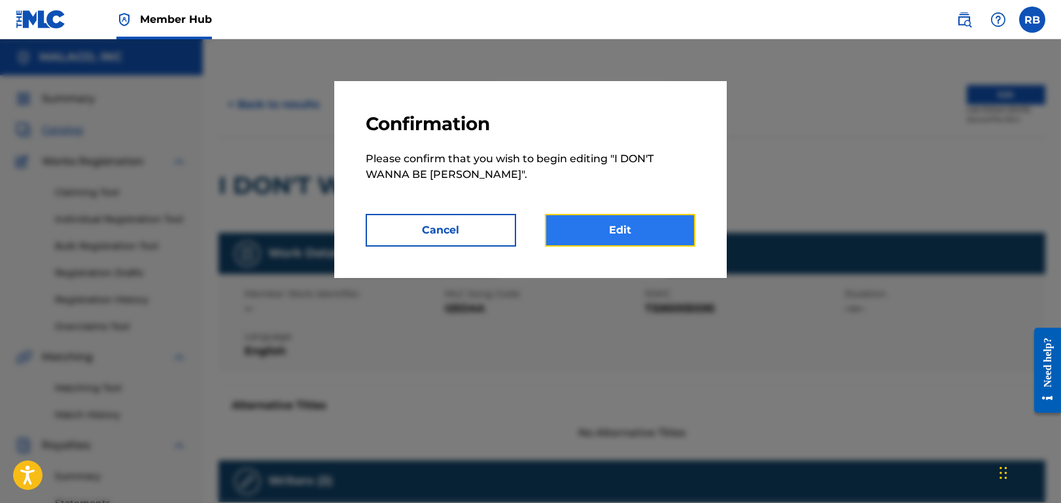
click at [647, 223] on link "Edit" at bounding box center [620, 230] width 150 height 33
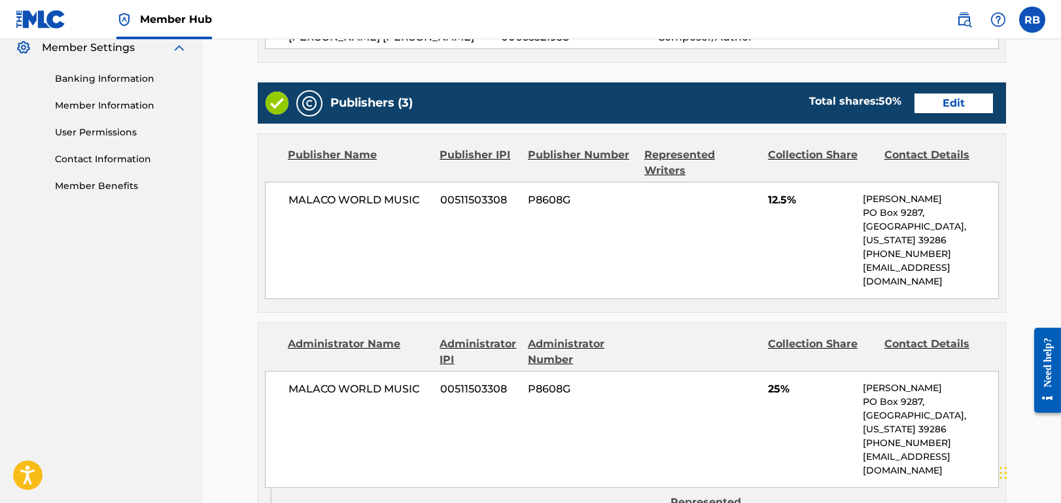
scroll to position [392, 0]
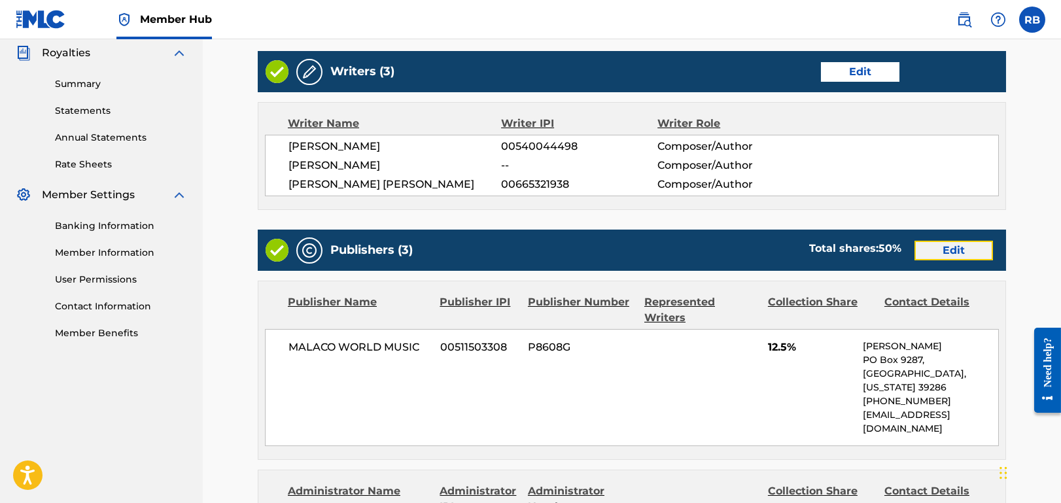
click at [947, 241] on link "Edit" at bounding box center [953, 251] width 78 height 20
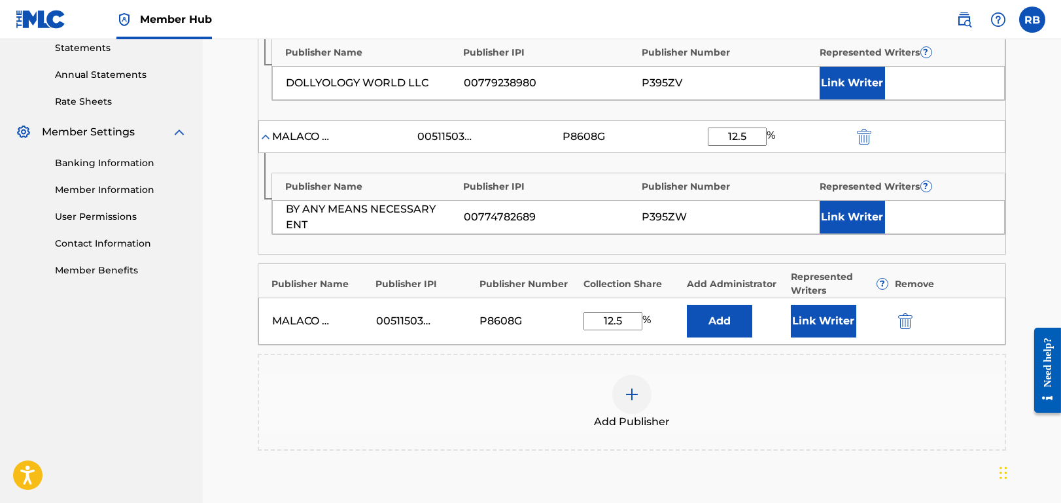
scroll to position [458, 0]
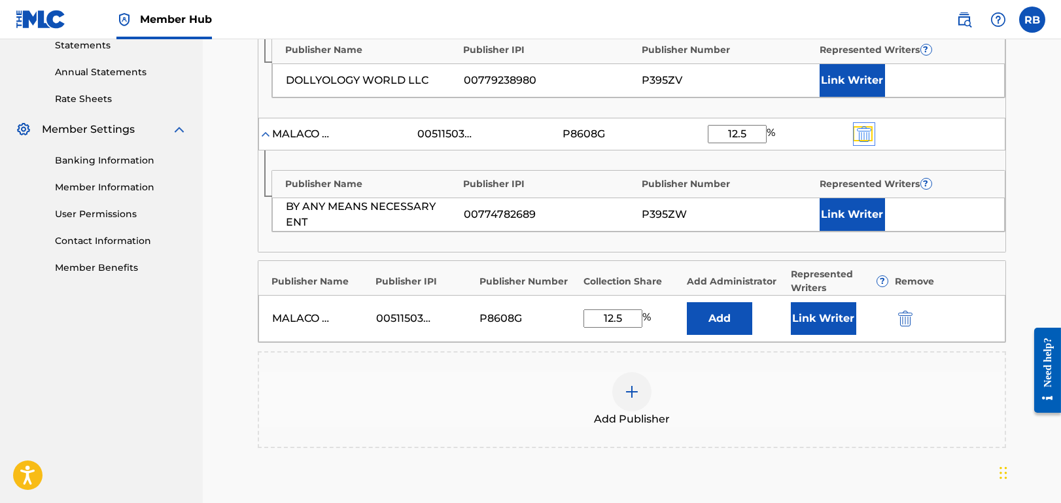
click at [867, 133] on img "submit" at bounding box center [864, 134] width 14 height 16
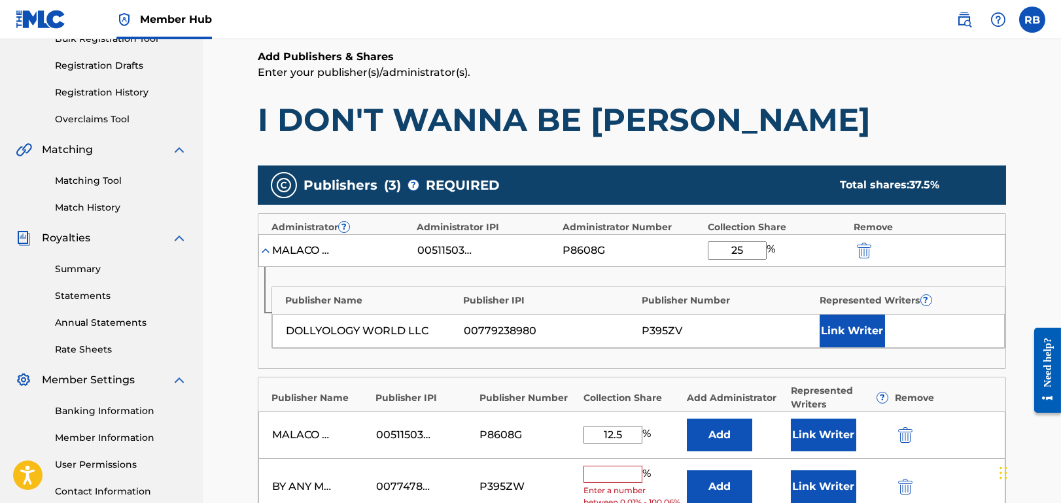
scroll to position [392, 0]
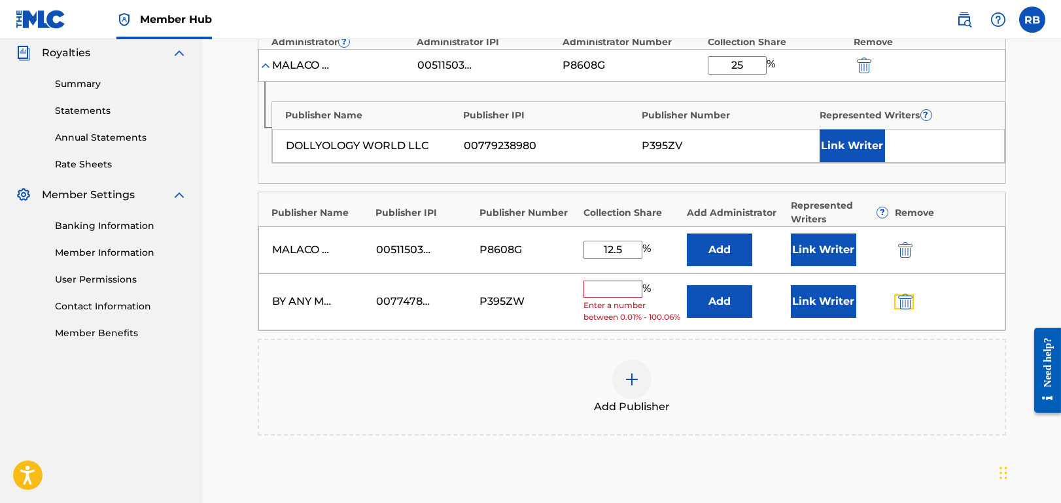
click at [900, 305] on img "submit" at bounding box center [905, 302] width 14 height 16
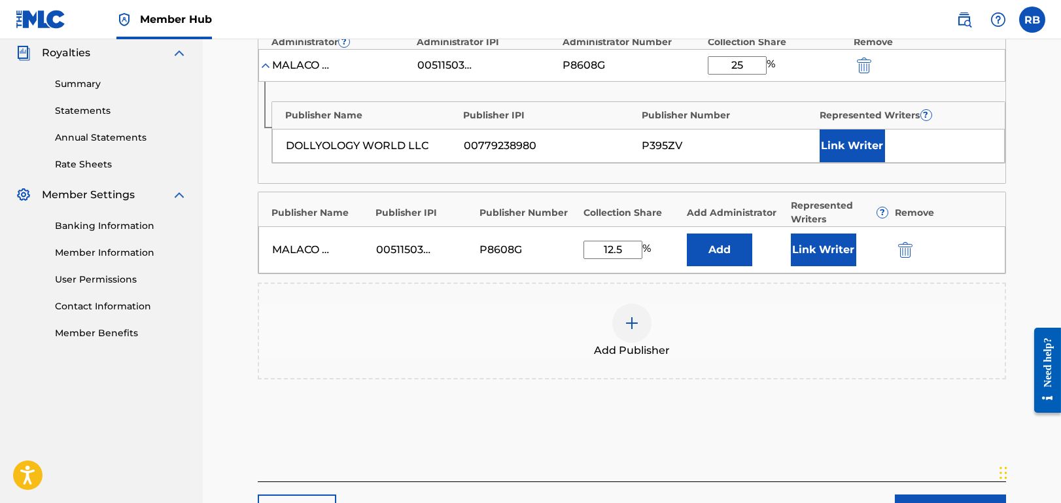
drag, startPoint x: 627, startPoint y: 248, endPoint x: 567, endPoint y: 257, distance: 60.8
click at [567, 257] on div "MALACO WORLD MUSIC 00511503308 P8608G 12.5 % Add Link Writer" at bounding box center [631, 249] width 747 height 47
type input "25"
click at [928, 452] on div "Add Publishers & Shares Enter your publisher(s)/administrator(s). I DON'T WANNA…" at bounding box center [632, 172] width 748 height 617
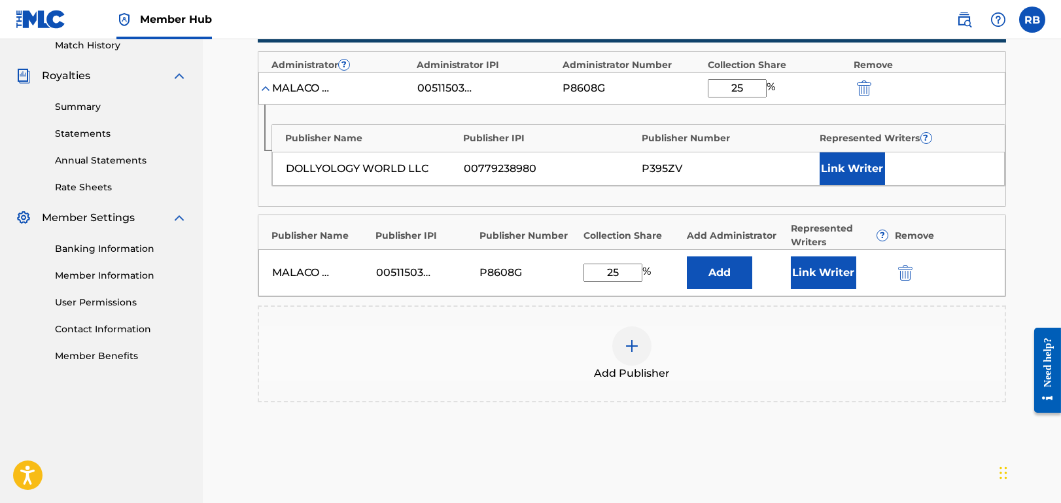
scroll to position [365, 0]
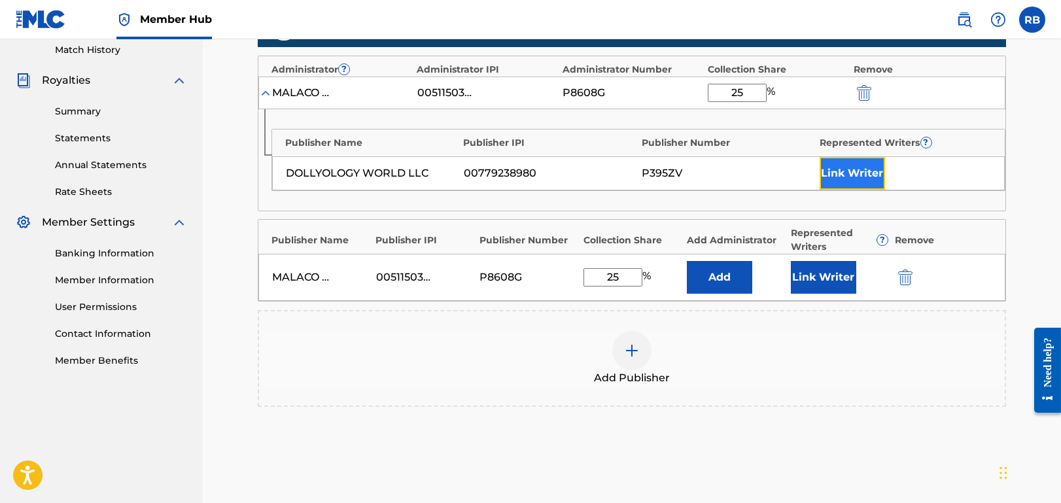
click at [855, 179] on button "Link Writer" at bounding box center [851, 173] width 65 height 33
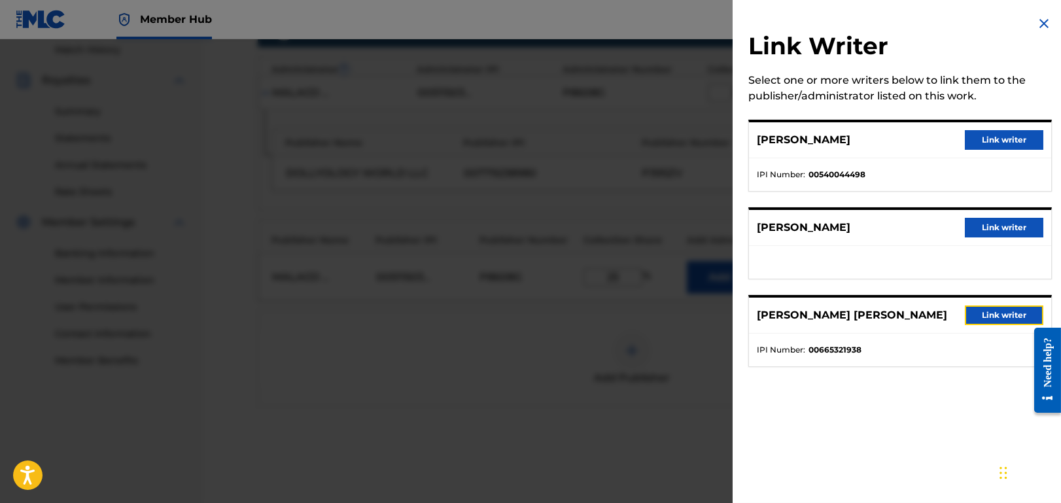
click at [995, 312] on button "Link writer" at bounding box center [1003, 315] width 78 height 20
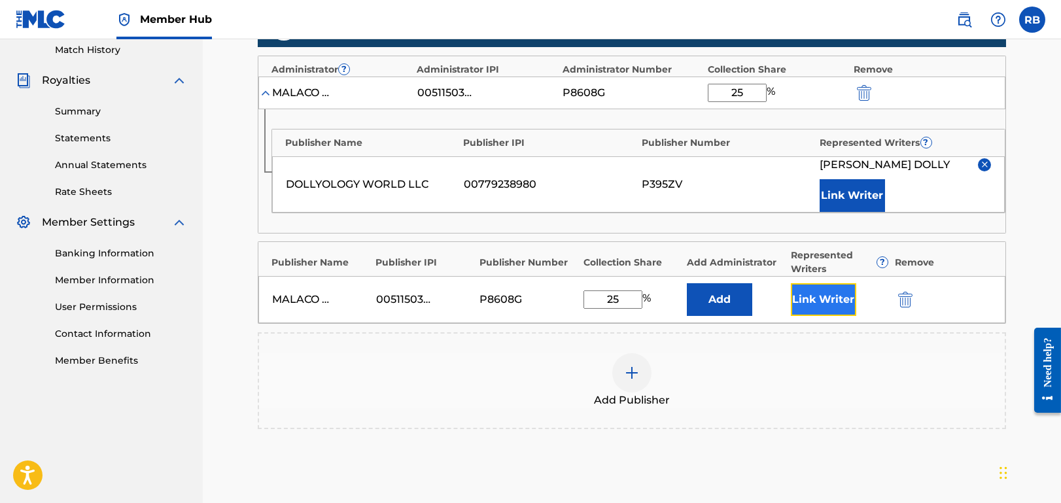
click at [837, 298] on button "Link Writer" at bounding box center [823, 299] width 65 height 33
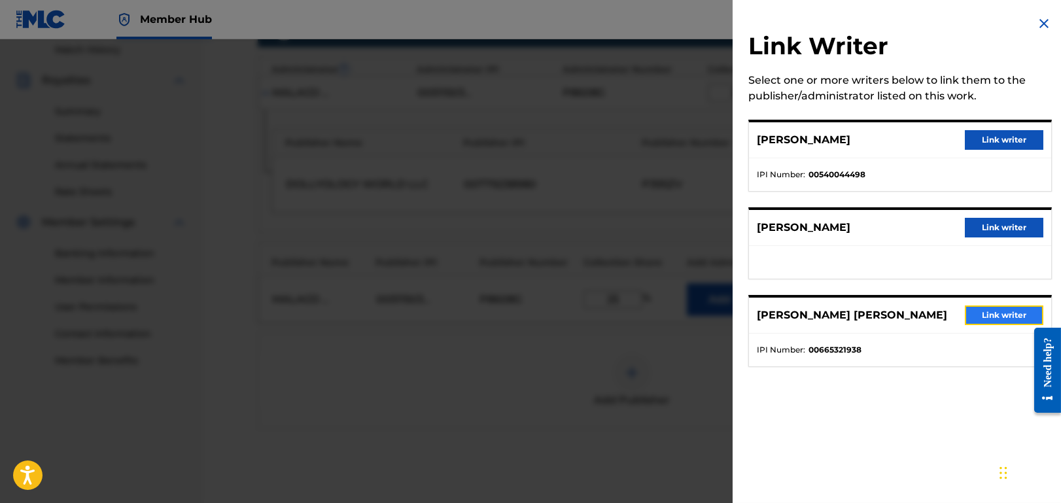
click at [987, 313] on button "Link writer" at bounding box center [1003, 315] width 78 height 20
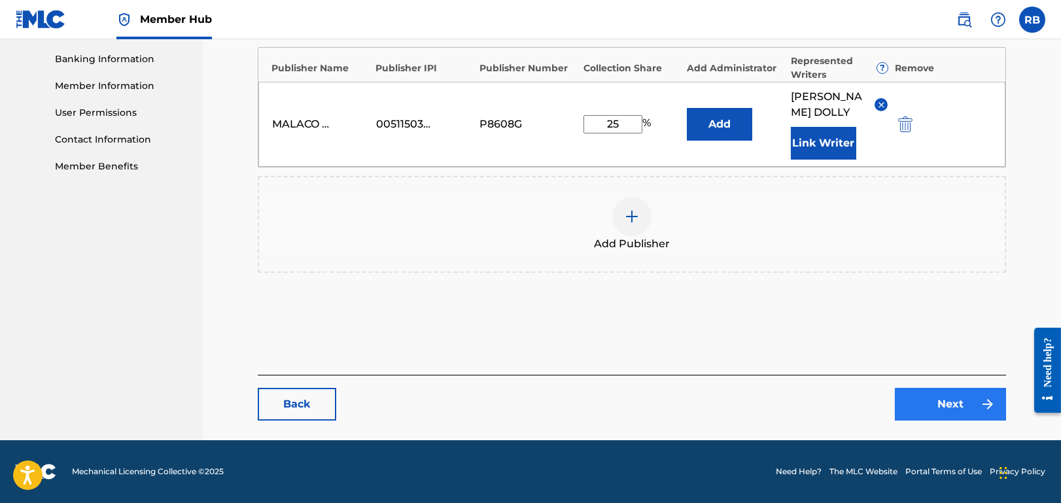
scroll to position [571, 0]
click at [957, 400] on link "Next" at bounding box center [949, 404] width 111 height 33
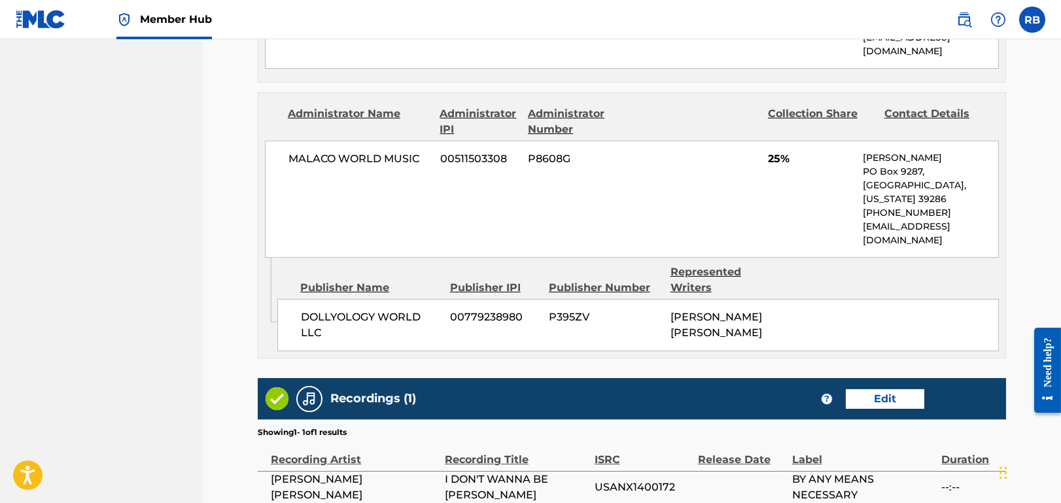
scroll to position [815, 0]
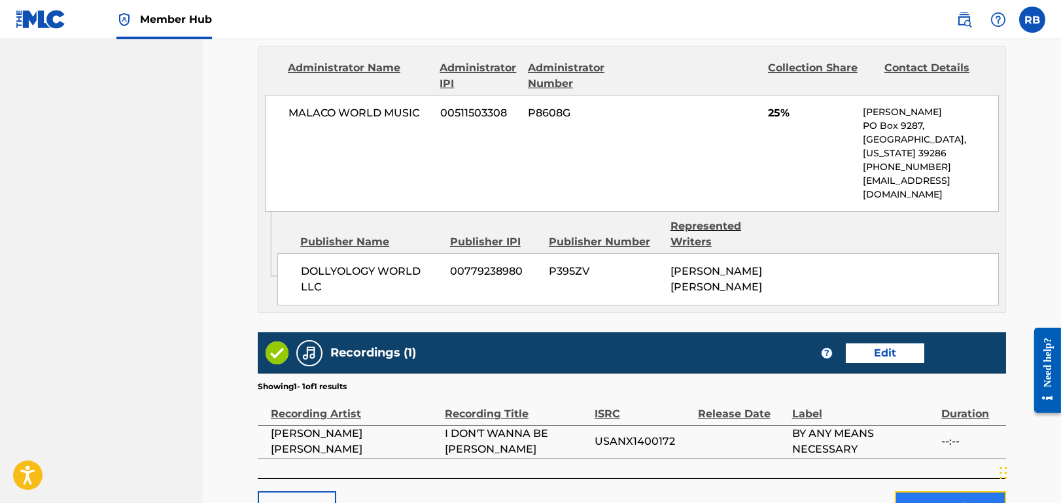
click at [934, 491] on button "Submit" at bounding box center [949, 507] width 111 height 33
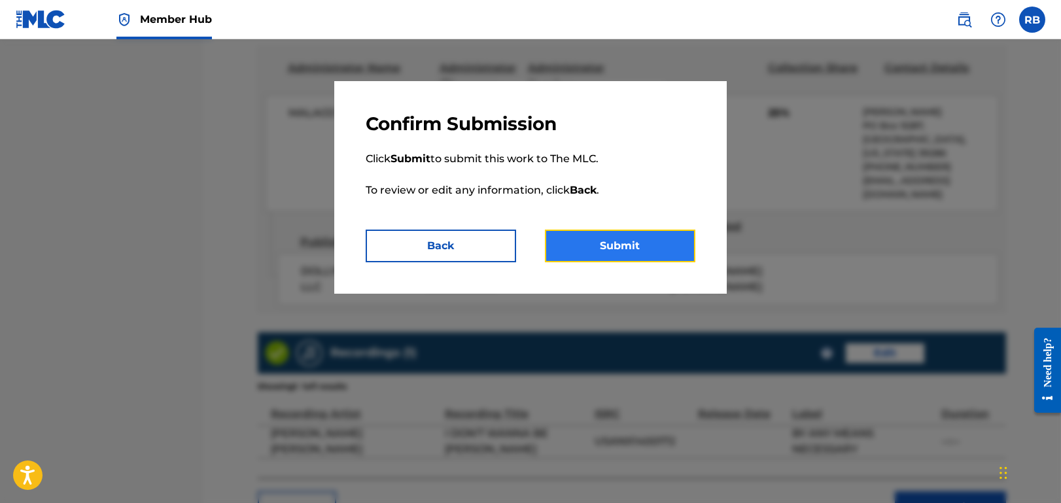
click at [639, 242] on button "Submit" at bounding box center [620, 246] width 150 height 33
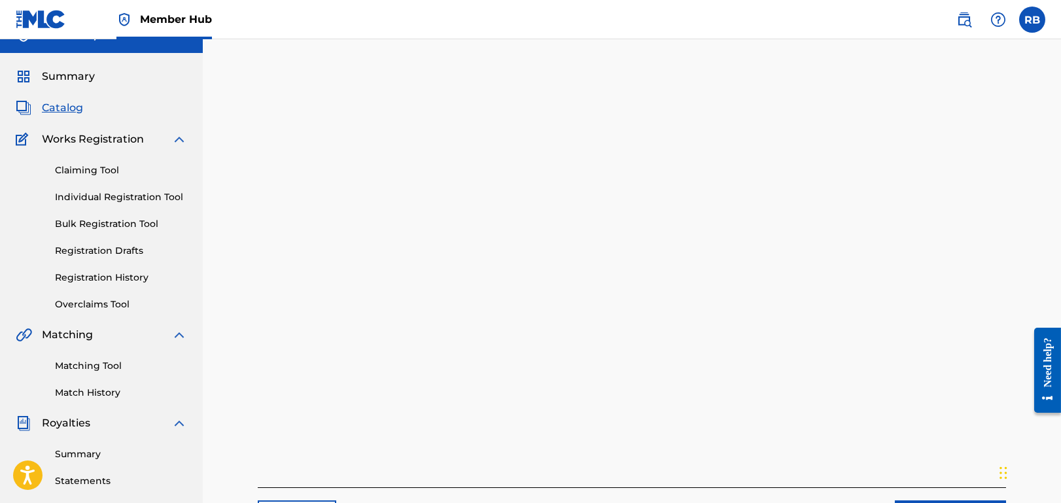
scroll to position [307, 0]
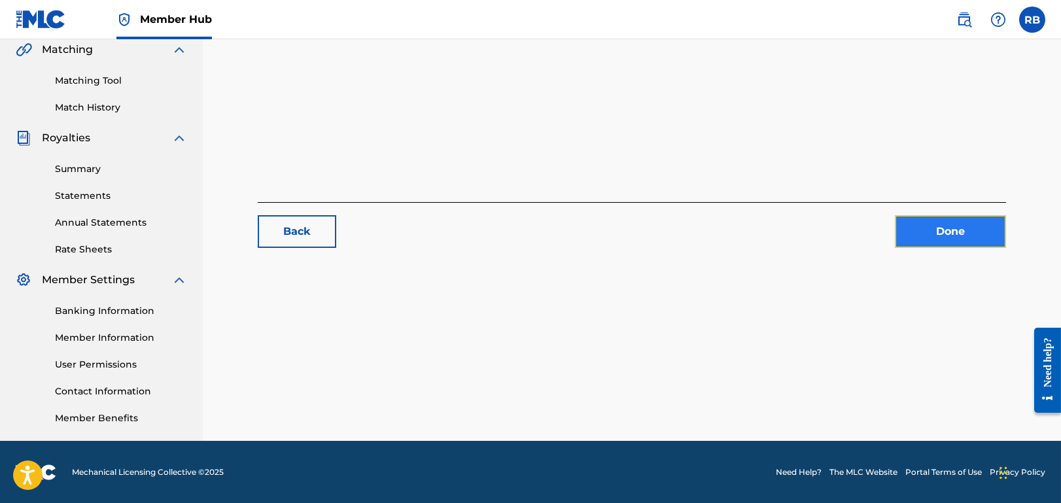
click at [939, 240] on link "Done" at bounding box center [949, 231] width 111 height 33
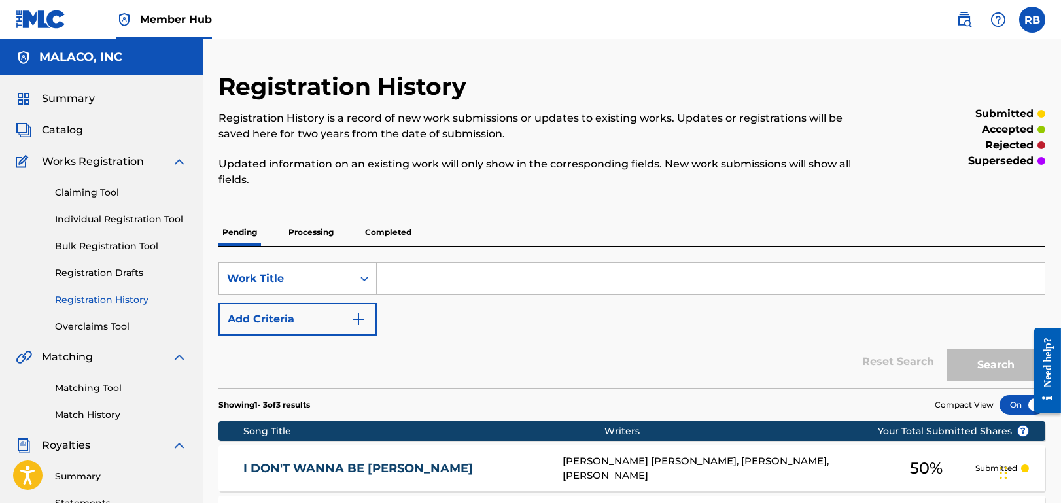
drag, startPoint x: 1032, startPoint y: 19, endPoint x: 998, endPoint y: -4, distance: 41.0
click at [998, 0] on html "Accessibility Screen-Reader Guide, Feedback, and Issue Reporting | New window C…" at bounding box center [530, 251] width 1061 height 503
